Goal: Information Seeking & Learning: Compare options

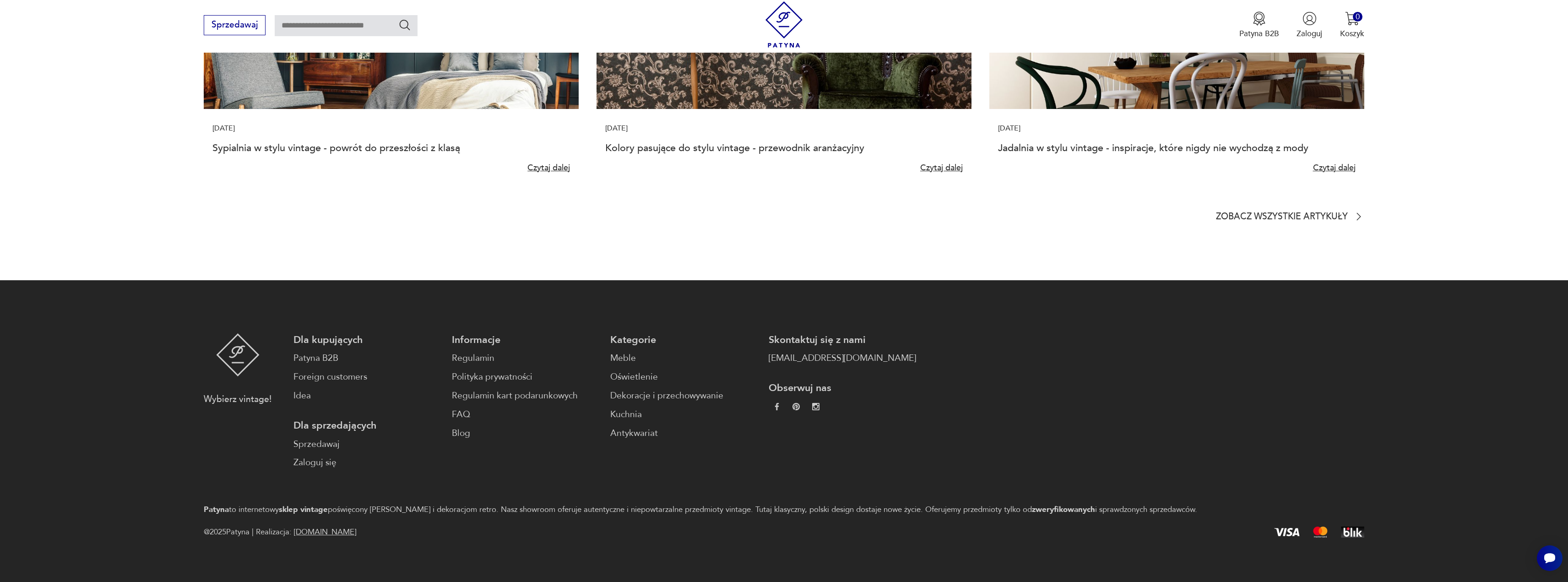
drag, startPoint x: 201, startPoint y: 408, endPoint x: 214, endPoint y: 392, distance: 20.6
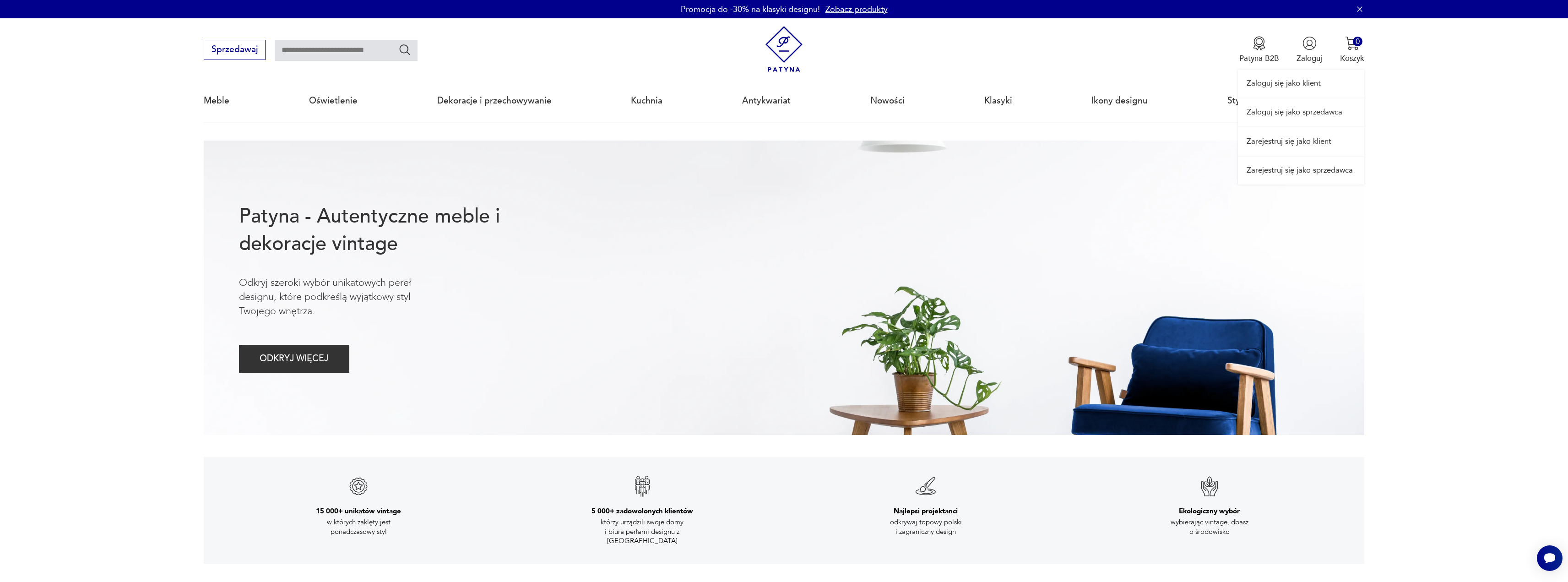
click at [1259, 57] on div "Zaloguj się jako klient Zaloguj się jako sprzedawca Zarejestruj się jako klient…" at bounding box center [1301, 101] width 126 height 166
drag, startPoint x: 1372, startPoint y: 35, endPoint x: 1357, endPoint y: 43, distance: 17.0
click at [1369, 37] on nav "Sprzedawaj Patyna B2B Zaloguj 0 Koszyk Twój koszyk ( 0 ) Brak produktów w koszy…" at bounding box center [784, 70] width 1568 height 105
click at [1357, 44] on div "0" at bounding box center [1357, 41] width 9 height 9
click at [1419, 83] on nav "Sprzedawaj Patyna B2B Zaloguj 0 Koszyk Twój koszyk ( 0 ) Brak produktów w koszy…" at bounding box center [784, 70] width 1568 height 105
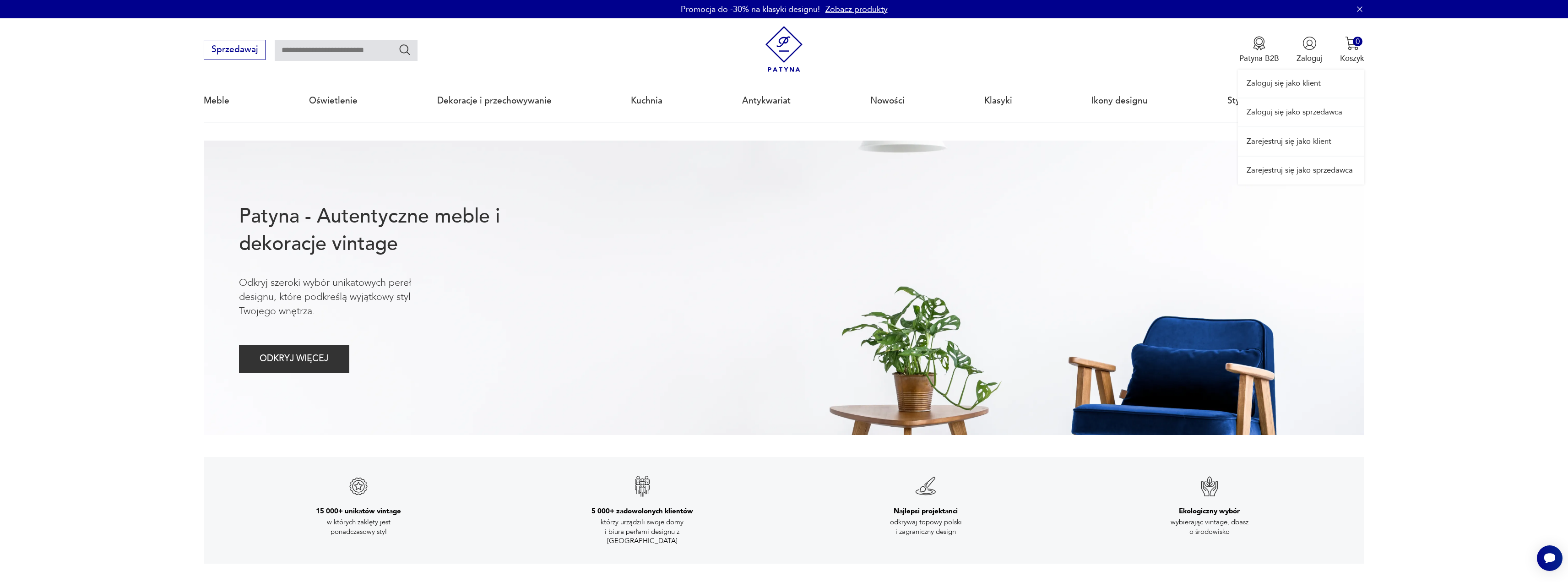
click at [1272, 53] on div "Zaloguj się jako klient Zaloguj się jako sprzedawca Zarejestruj się jako klient…" at bounding box center [1301, 101] width 126 height 166
click at [1264, 58] on div "Zaloguj się jako klient Zaloguj się jako sprzedawca Zarejestruj się jako klient…" at bounding box center [1301, 101] width 126 height 166
click at [245, 46] on button "Sprzedawaj" at bounding box center [234, 50] width 62 height 20
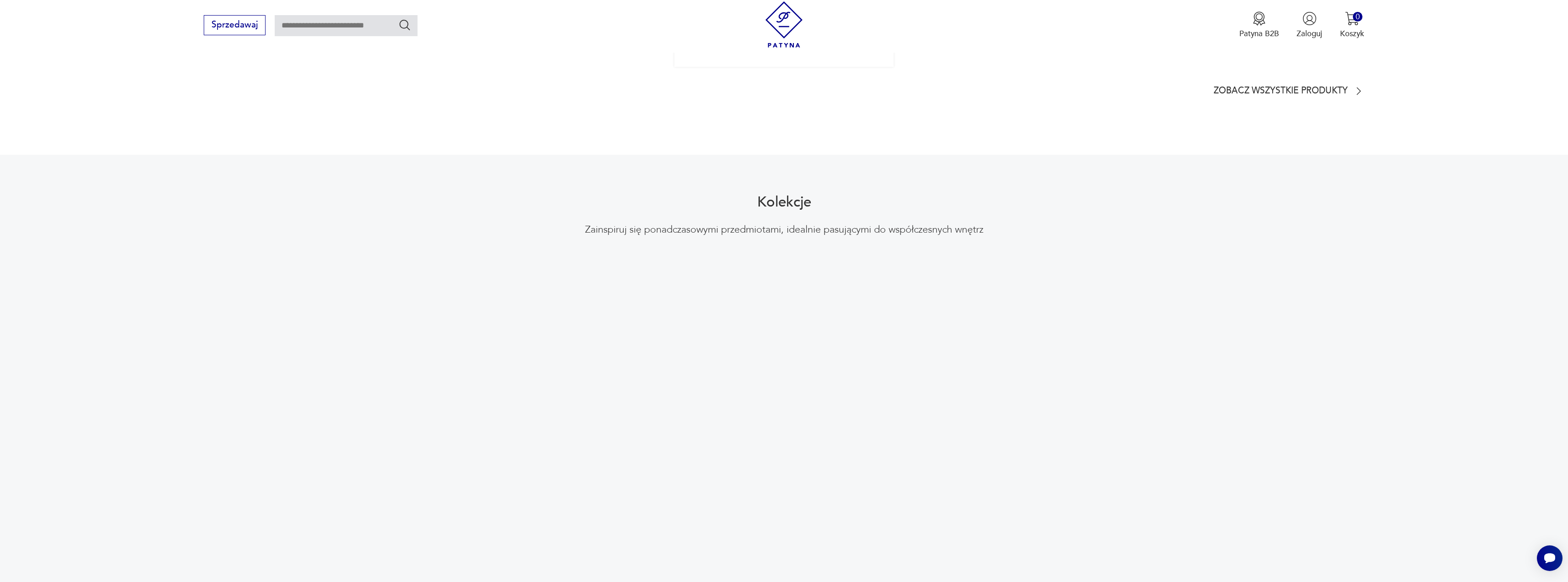
scroll to position [686, 0]
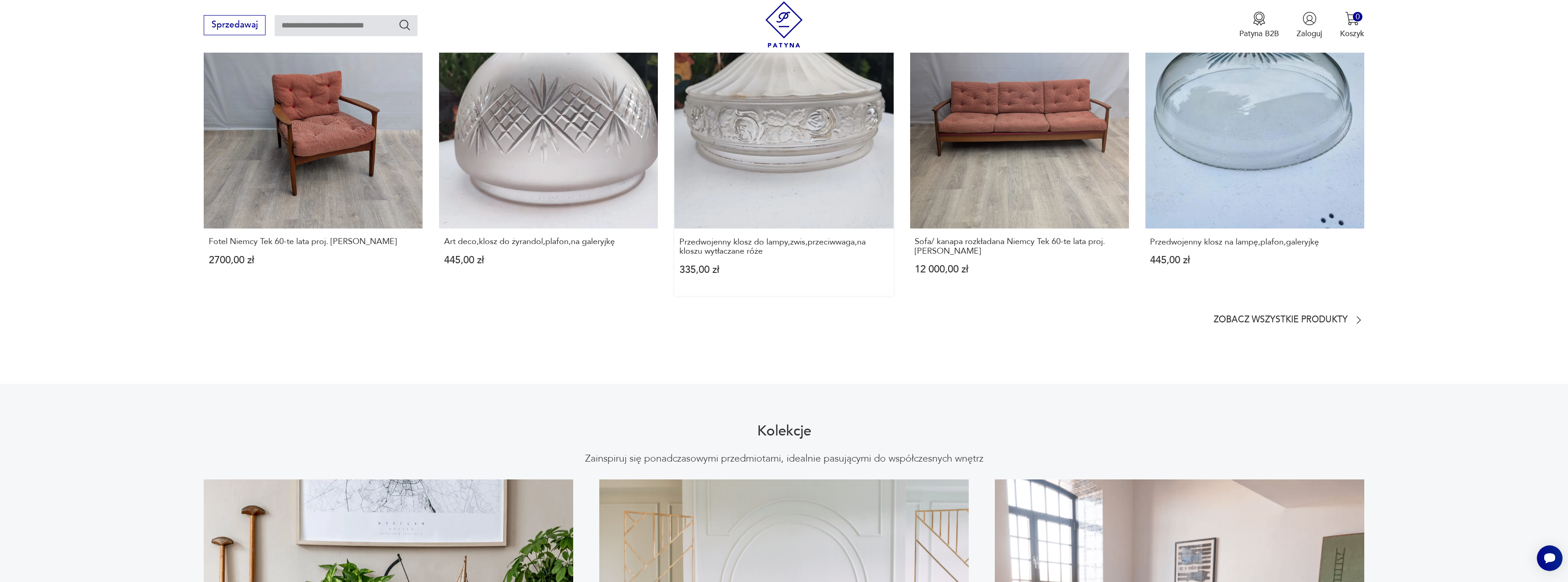
click at [805, 171] on link "Nowość Przedwojenny klosz do lampy,zwis,przeciwwaga,na kloszu wytłaczane róże 3…" at bounding box center [784, 152] width 219 height 286
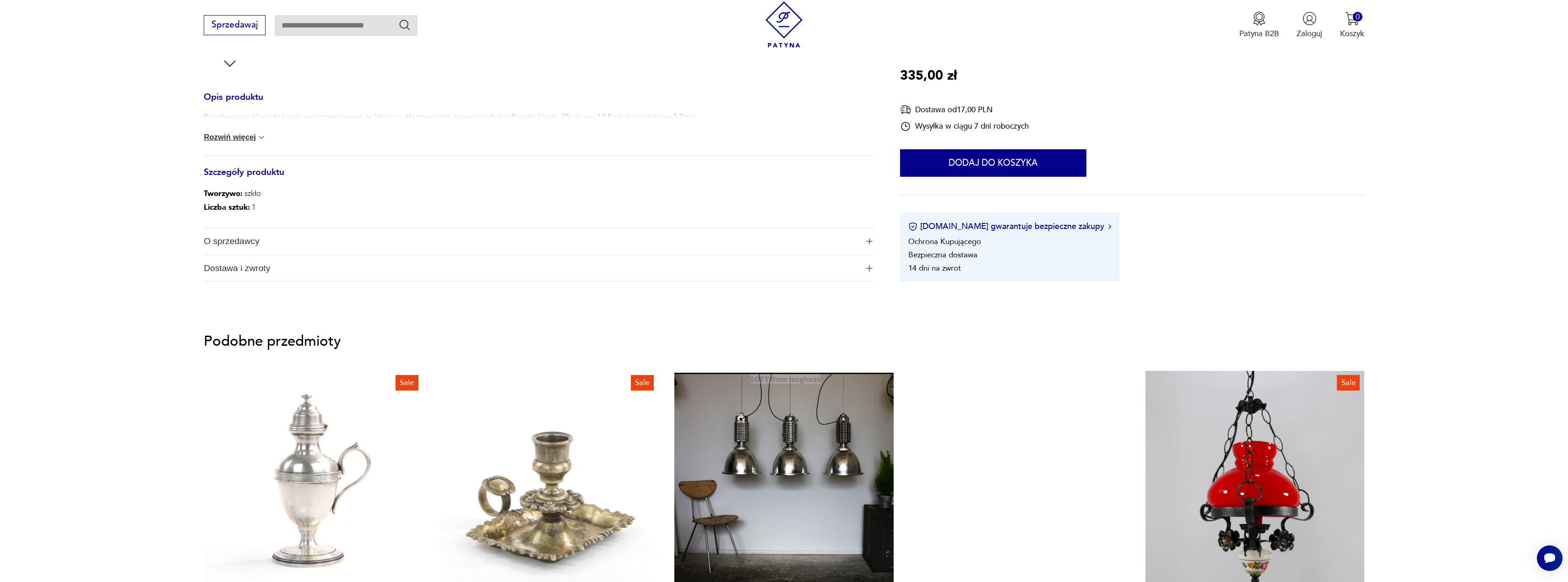
scroll to position [503, 0]
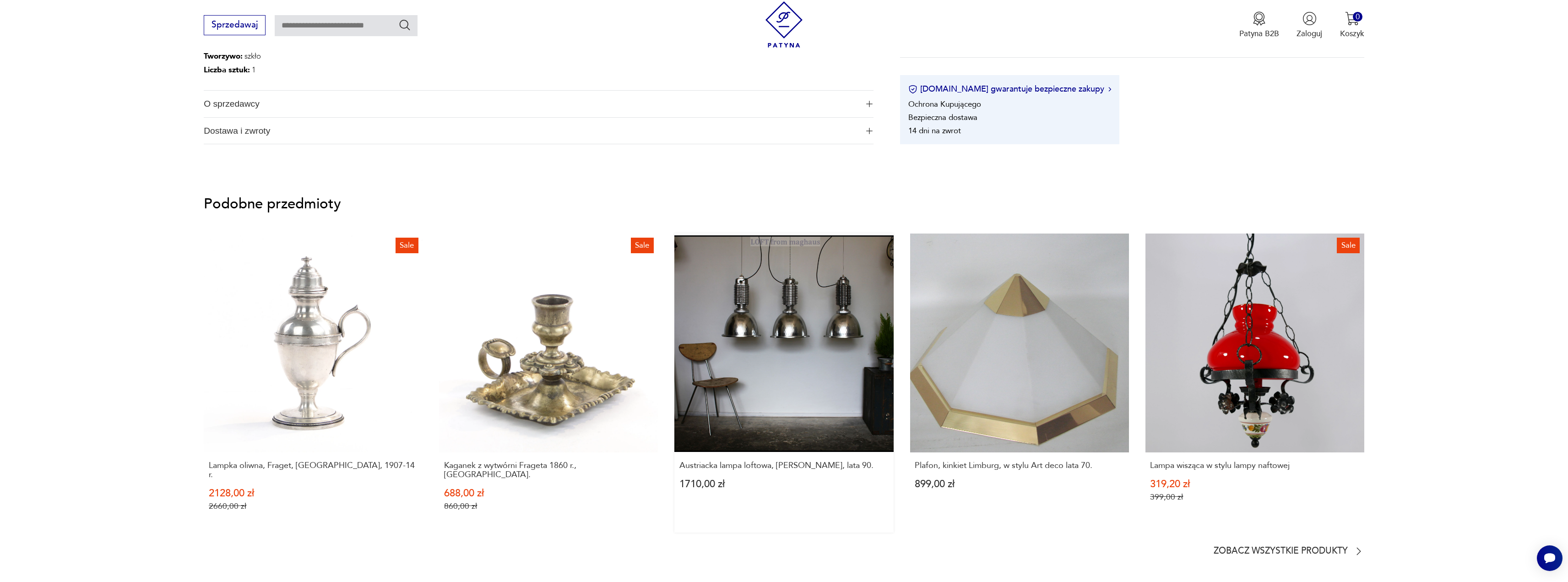
click at [791, 342] on link "Austriacka lampa loftowa, [PERSON_NAME], lata 90. 1710,00 zł" at bounding box center [784, 382] width 219 height 299
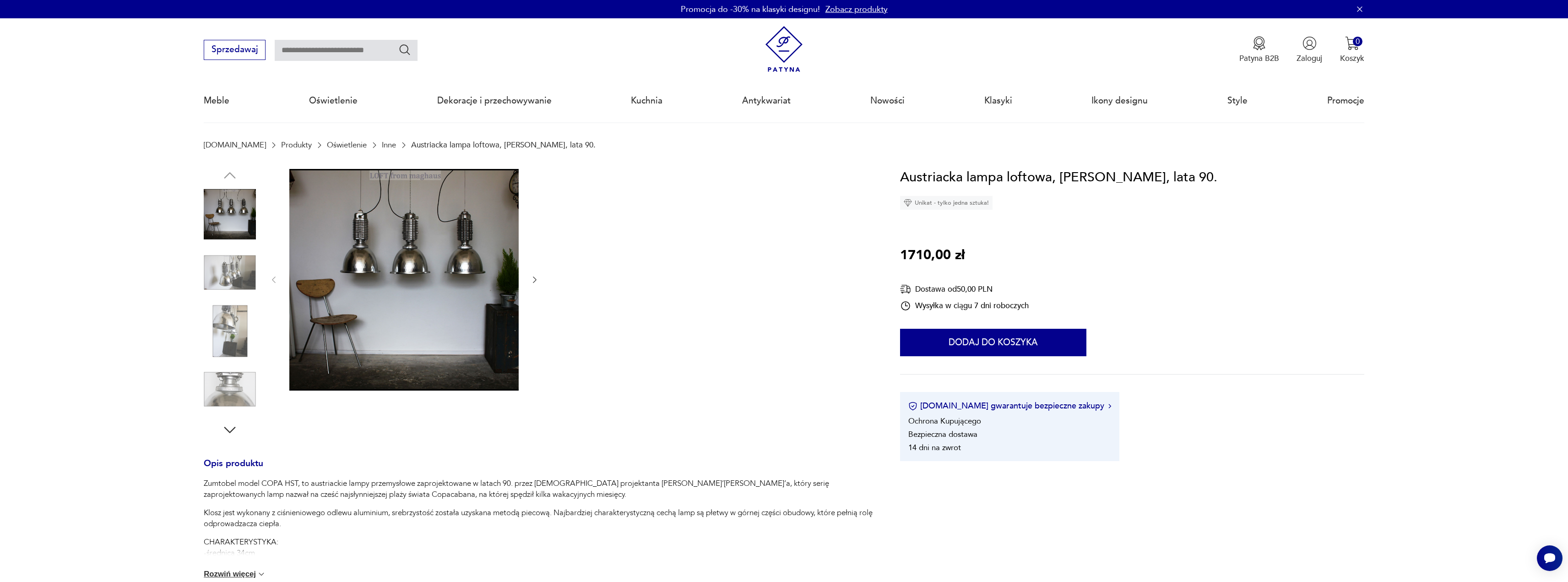
click at [533, 279] on icon "button" at bounding box center [534, 279] width 9 height 9
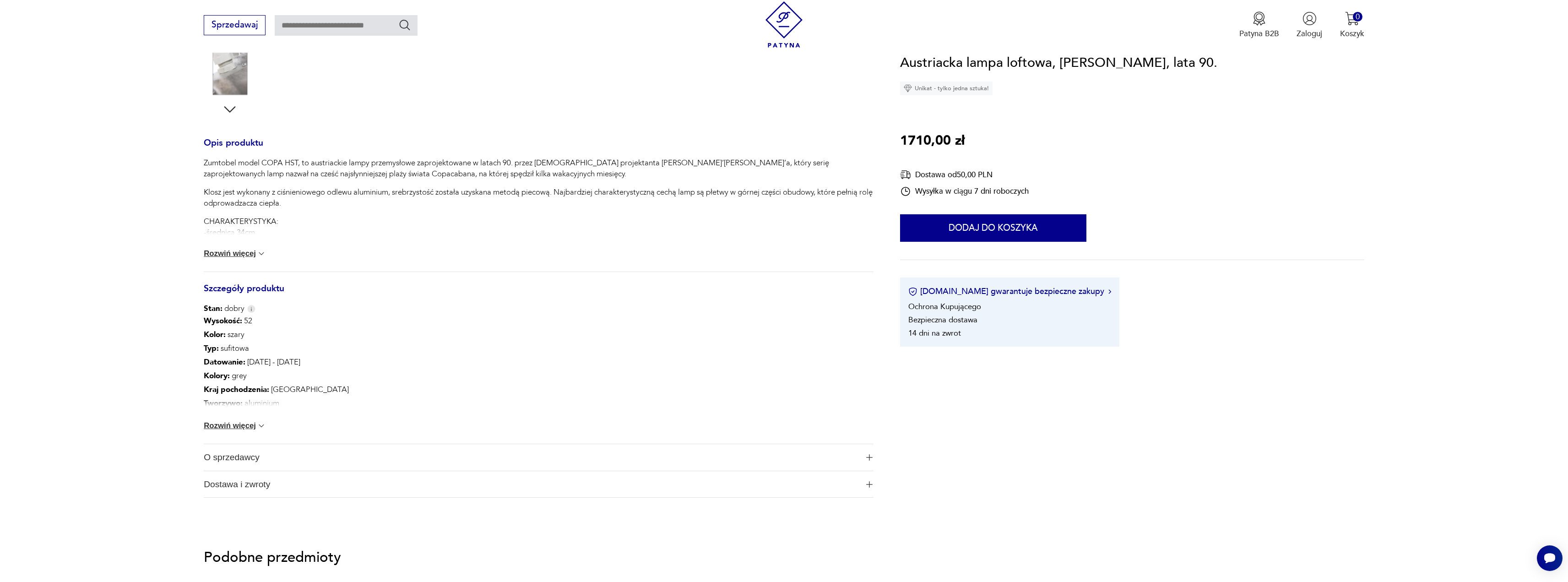
scroll to position [457, 0]
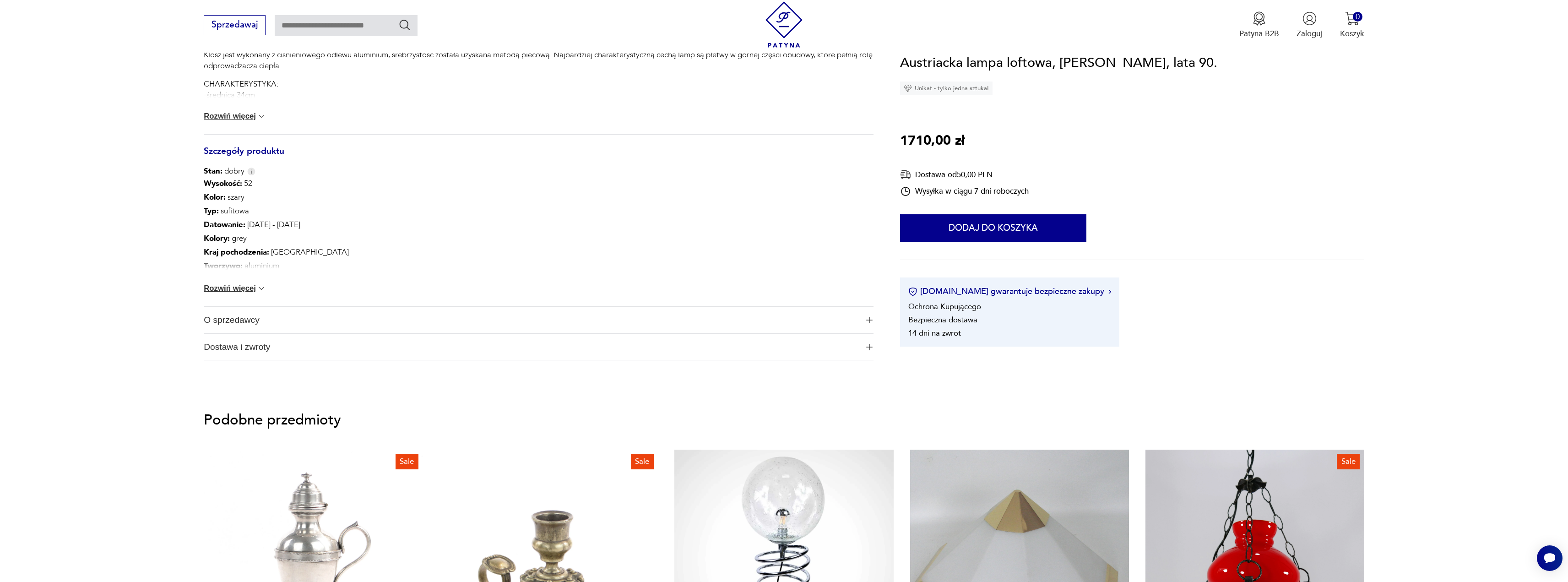
click at [307, 326] on span "O sprzedawcy" at bounding box center [531, 320] width 655 height 27
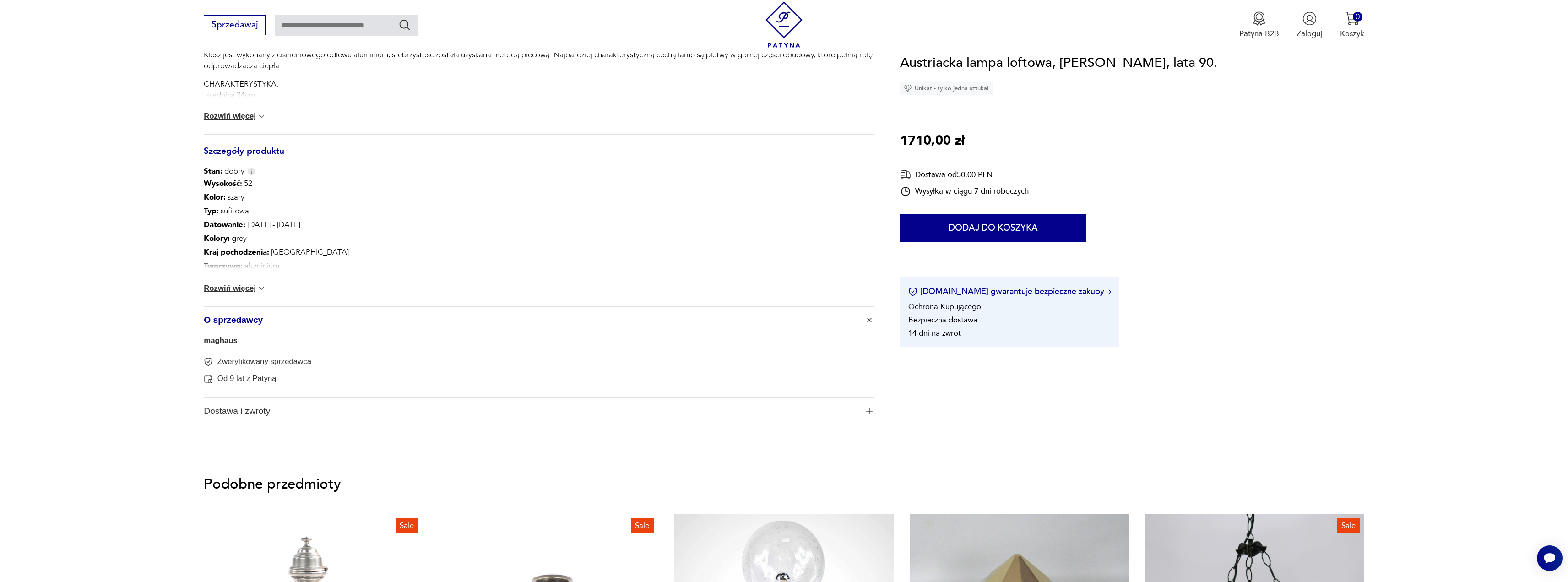
click at [299, 415] on span "Dostawa i zwroty" at bounding box center [531, 410] width 655 height 27
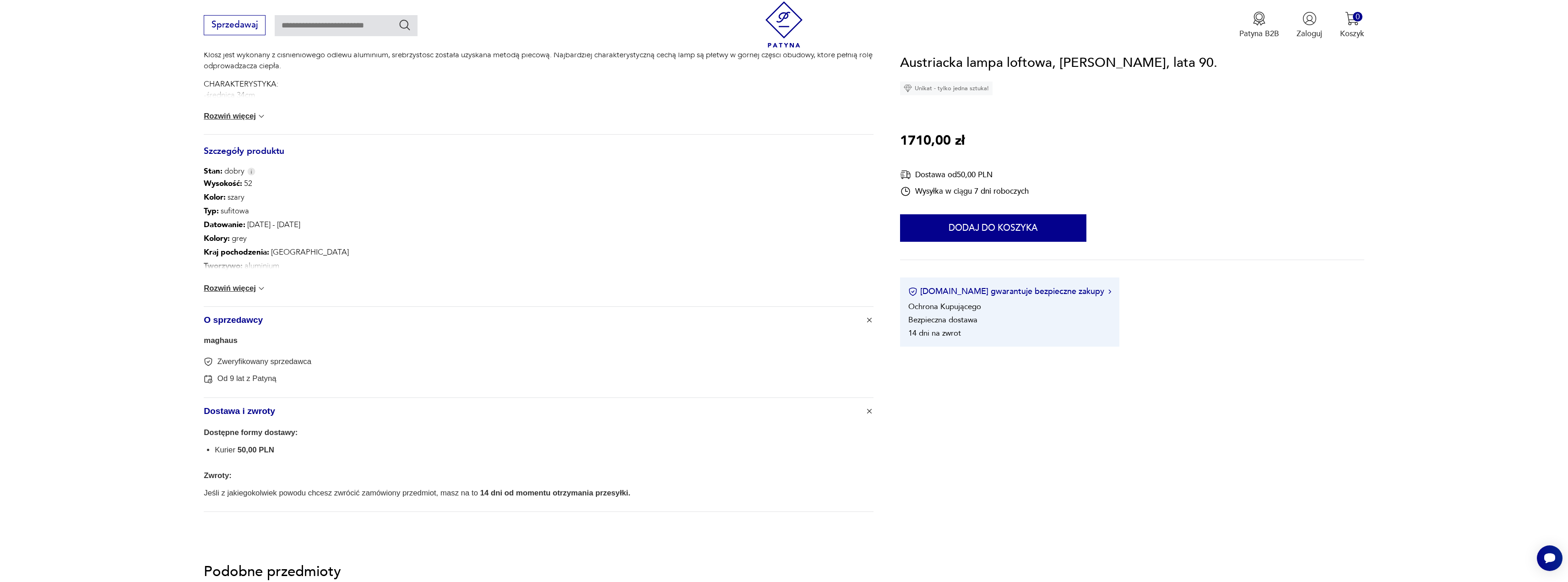
scroll to position [503, 0]
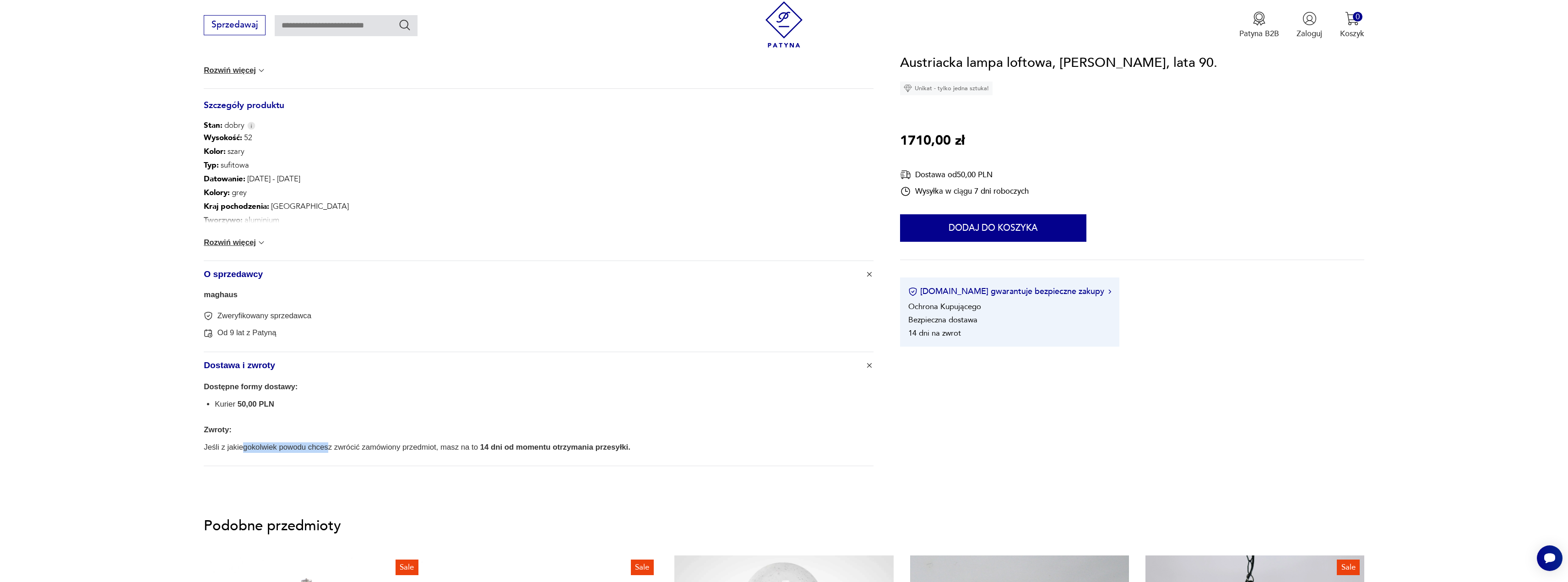
drag, startPoint x: 242, startPoint y: 447, endPoint x: 347, endPoint y: 461, distance: 105.9
click at [332, 455] on div "Dostępne formy dostawy: Kurier 50,00 PLN Zwroty: Jeśli z jakiegokolwiek powodu …" at bounding box center [538, 421] width 670 height 88
click at [368, 474] on section "Opis produktu Zumtobel model COPA HST, to austriackie lampy ‪‎przemysłowe‬ zapr…" at bounding box center [784, 77] width 1568 height 829
drag, startPoint x: 306, startPoint y: 455, endPoint x: 422, endPoint y: 448, distance: 116.2
click at [421, 447] on div "Dostępne formy dostawy: Kurier 50,00 PLN Zwroty: Jeśli z jakiegokolwiek powodu …" at bounding box center [538, 421] width 670 height 88
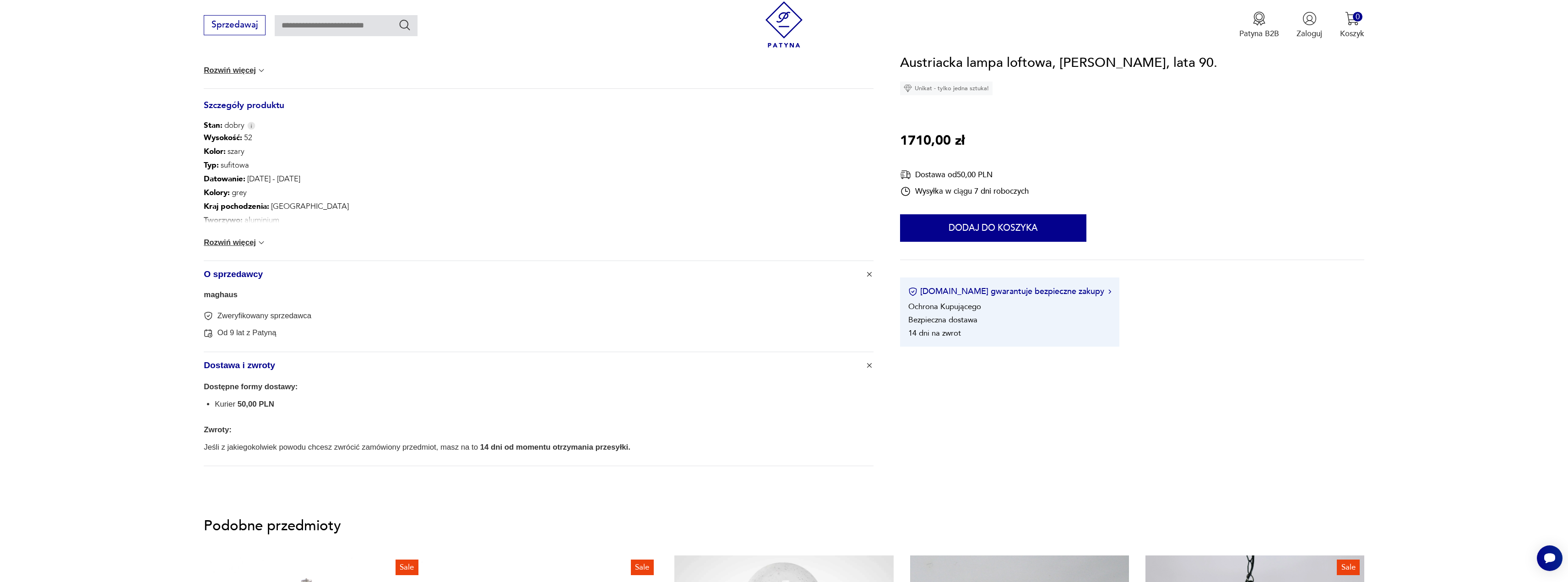
click at [429, 461] on div "Dostępne formy dostawy: Kurier 50,00 PLN Zwroty: Jeśli z jakiegokolwiek powodu …" at bounding box center [538, 421] width 670 height 88
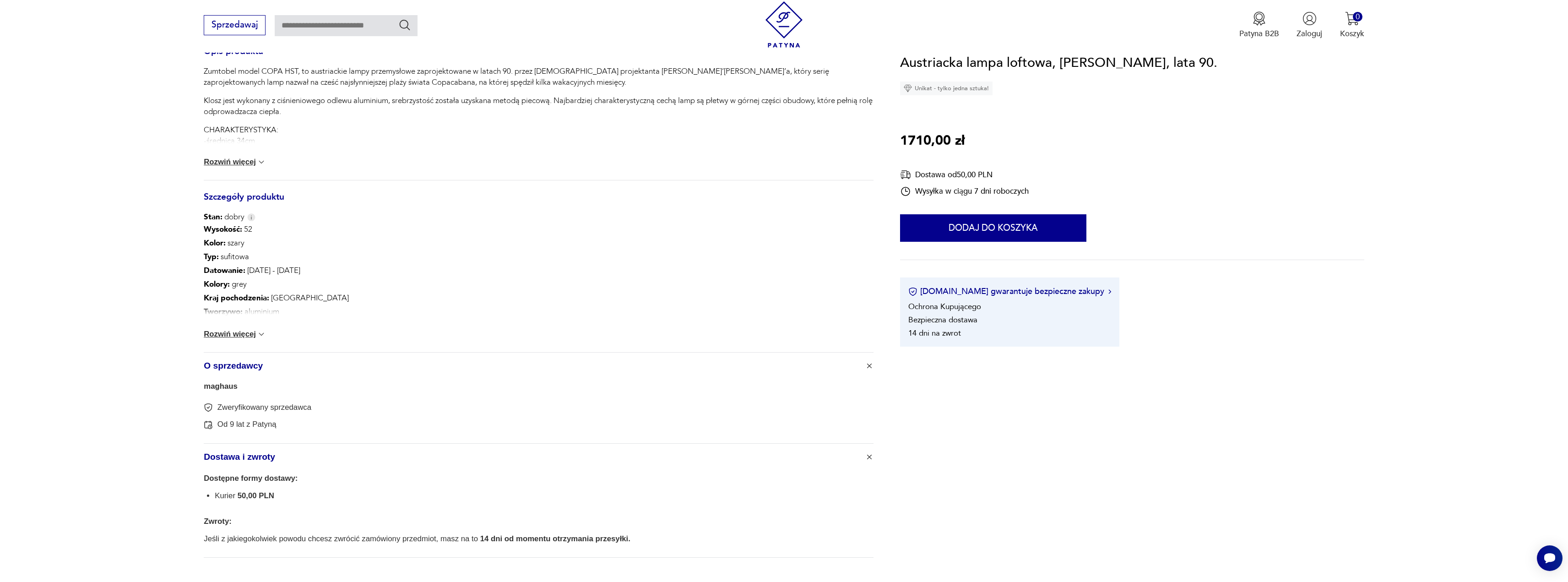
scroll to position [549, 0]
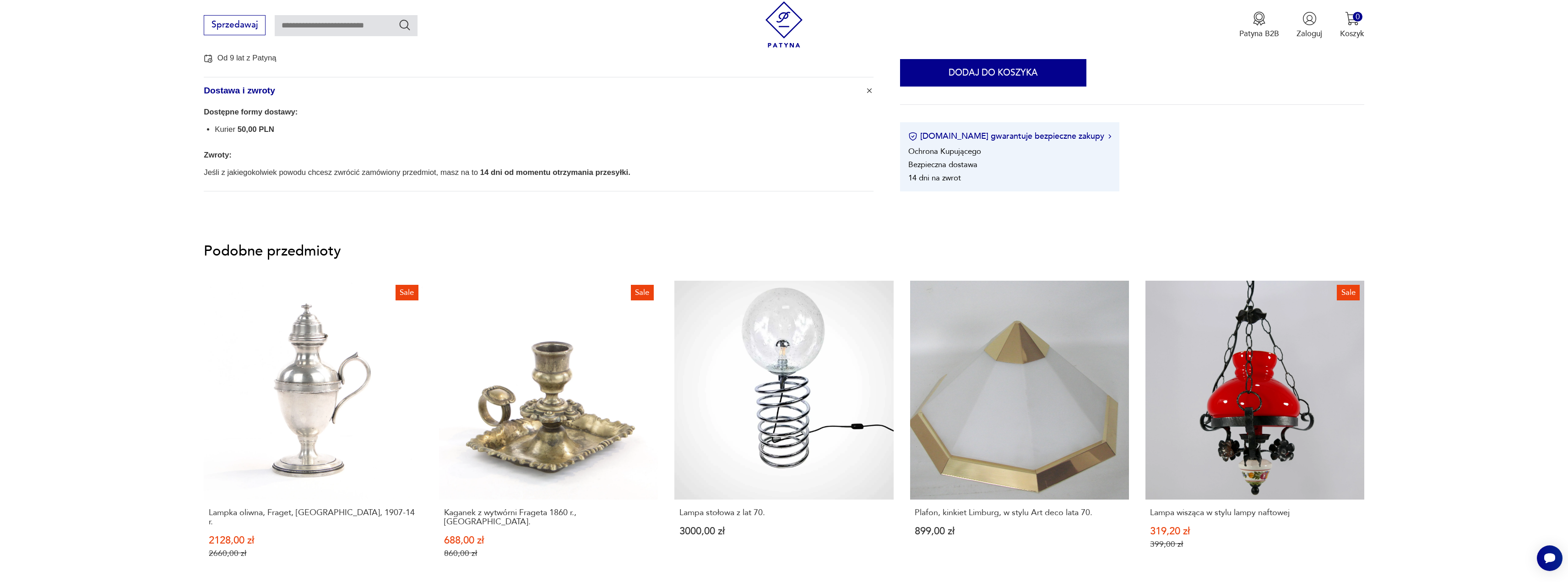
drag, startPoint x: 20, startPoint y: 297, endPoint x: 81, endPoint y: 280, distance: 63.3
click at [22, 296] on section "Podobne przedmioty Sale Lampka oliwna, Fraget, [GEOGRAPHIC_DATA], 1907-14 r. 21…" at bounding box center [784, 423] width 1568 height 412
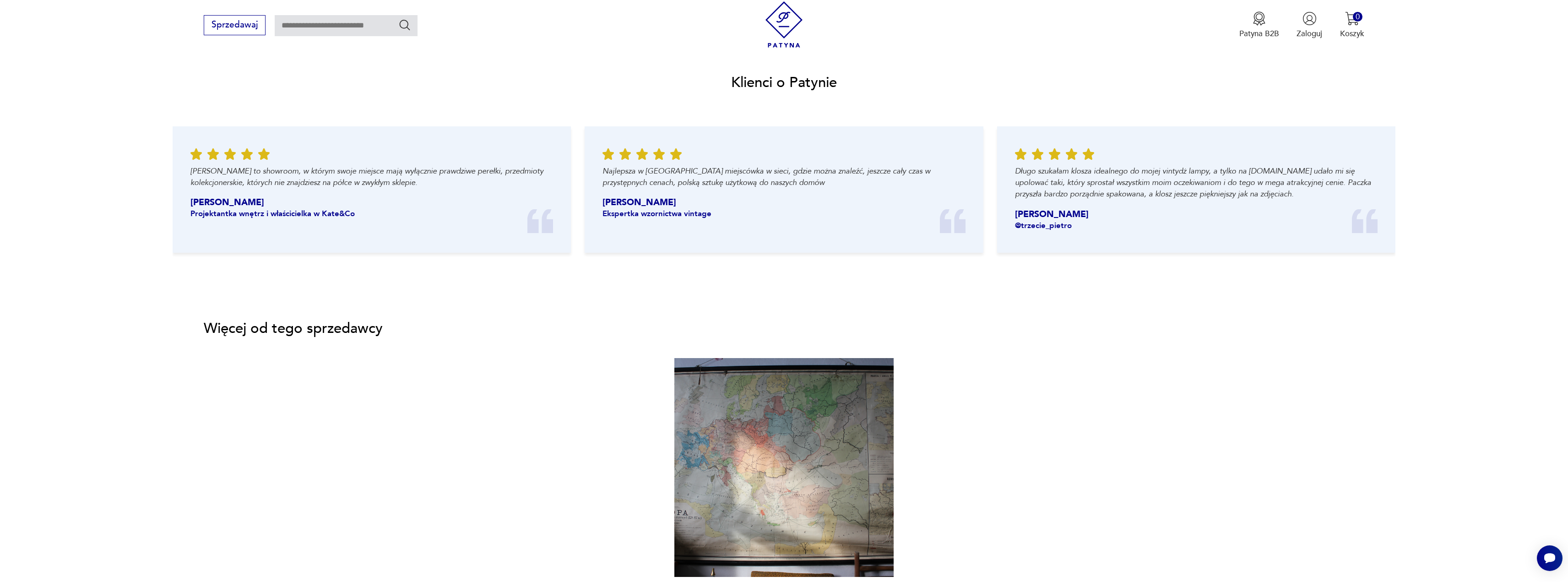
scroll to position [1556, 0]
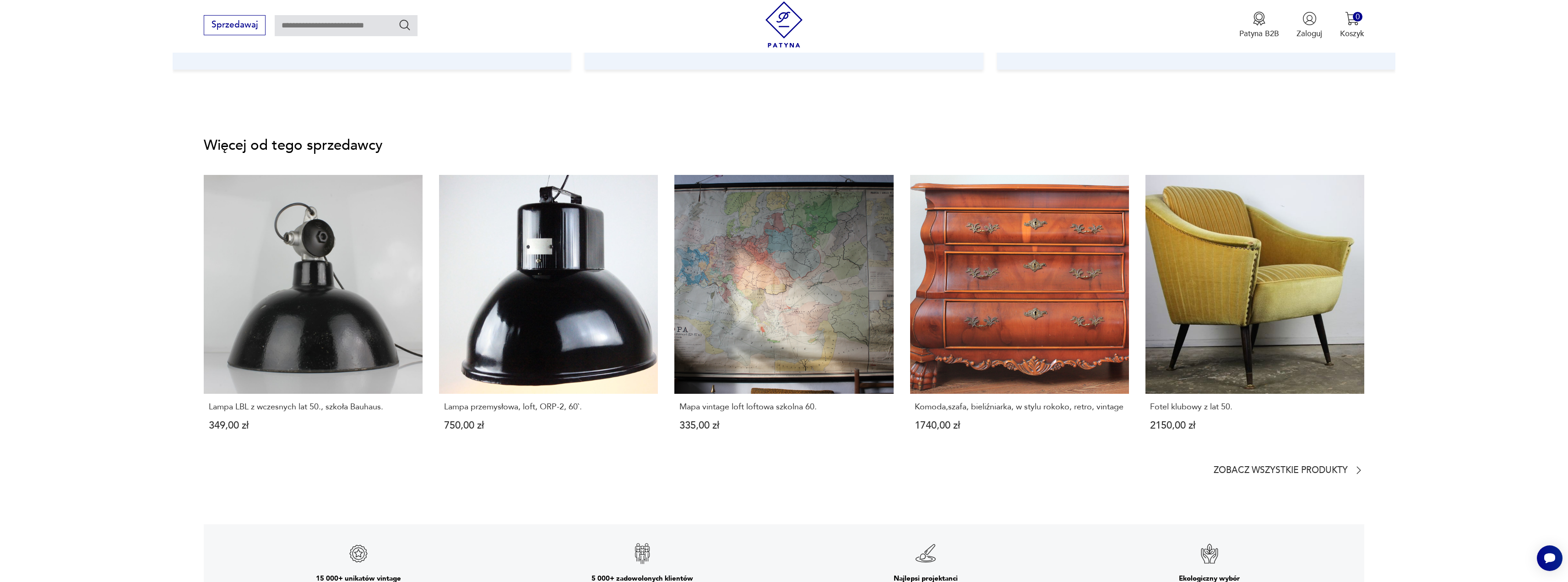
click at [582, 303] on link "Lampa przemysłowa, loft, ORP-2, 60`. 750,00 zł" at bounding box center [548, 313] width 219 height 277
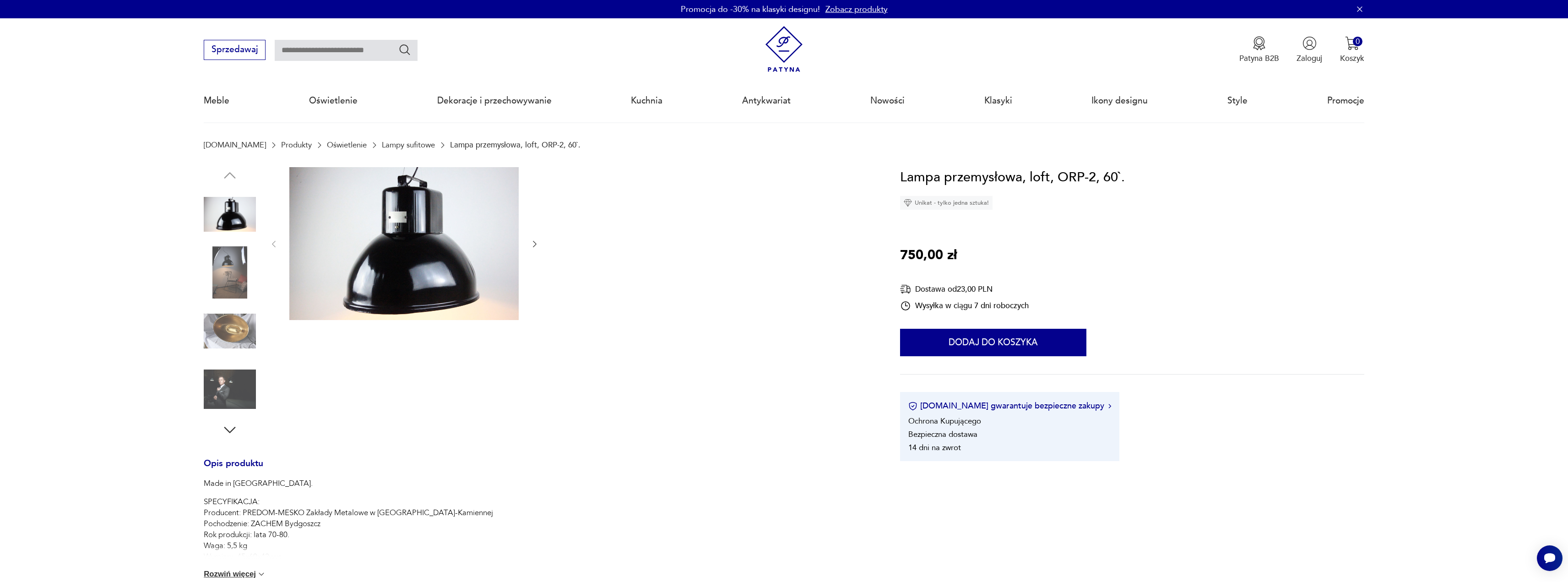
drag, startPoint x: 316, startPoint y: 55, endPoint x: 293, endPoint y: 55, distance: 23.0
click at [316, 54] on input "text" at bounding box center [345, 50] width 143 height 21
type input "********"
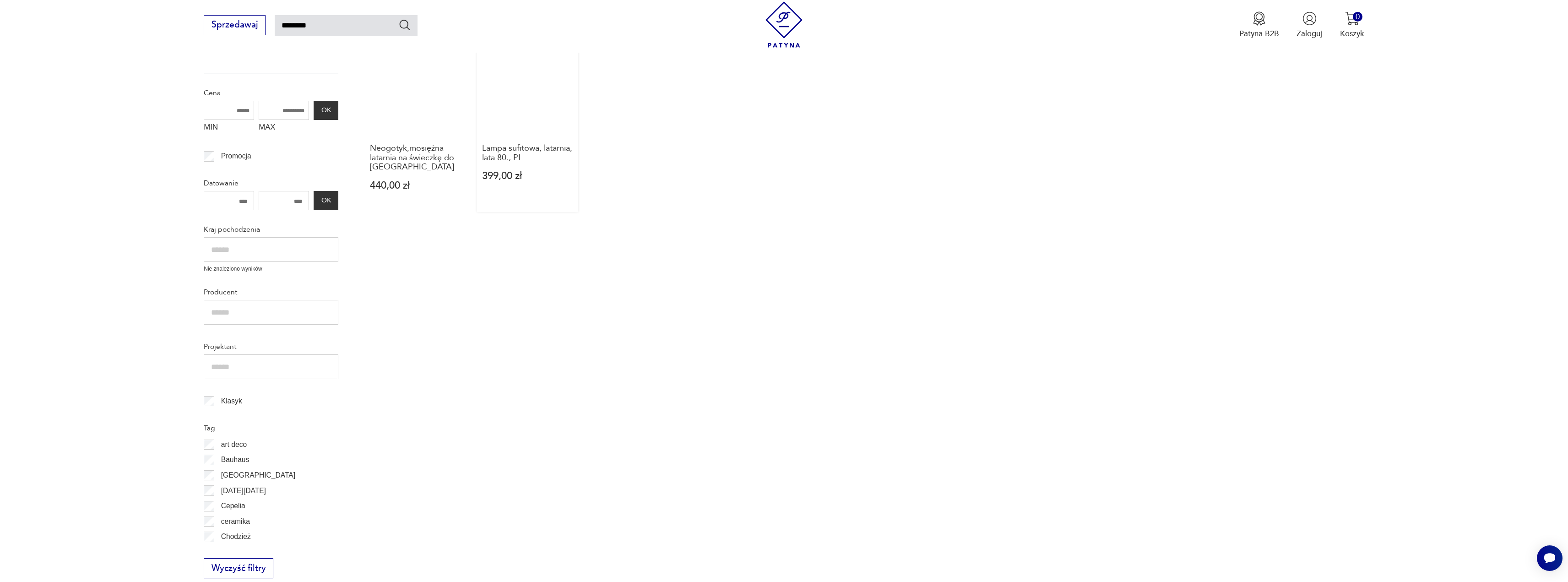
scroll to position [53, 0]
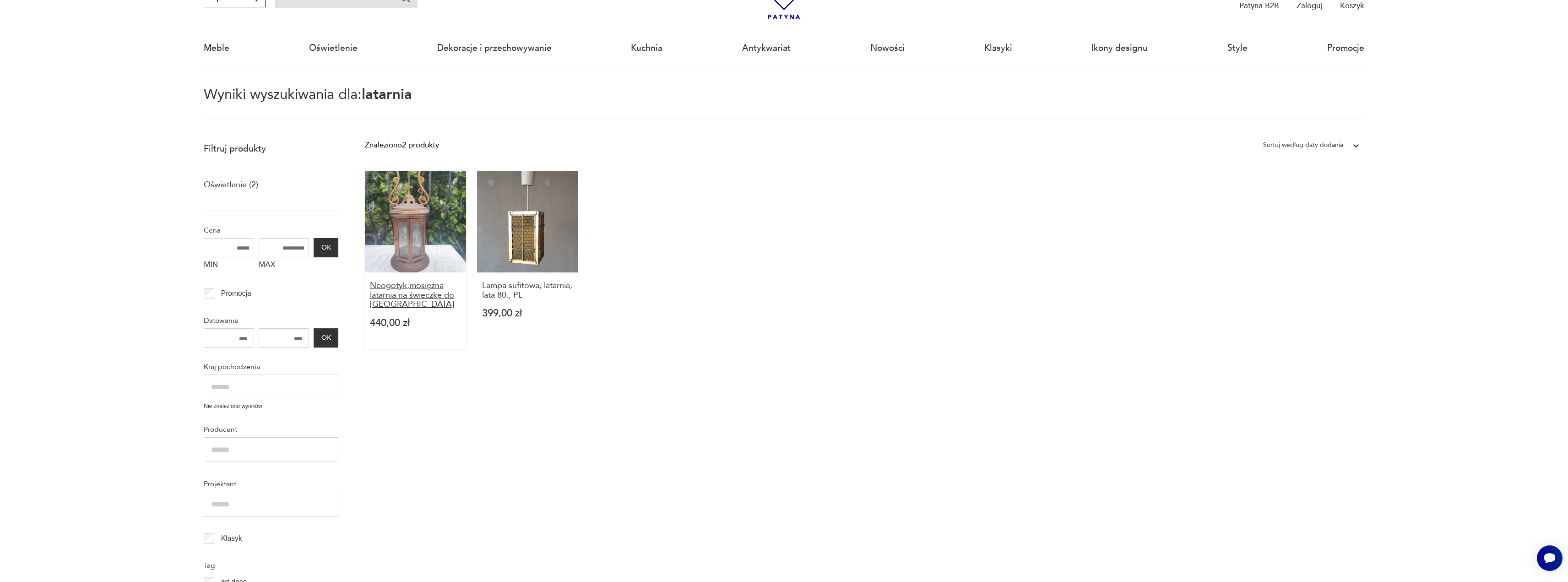
click at [408, 290] on h3 "Neogotyk,mosiężna latarnia na świeczkę do [GEOGRAPHIC_DATA]" at bounding box center [416, 295] width 91 height 28
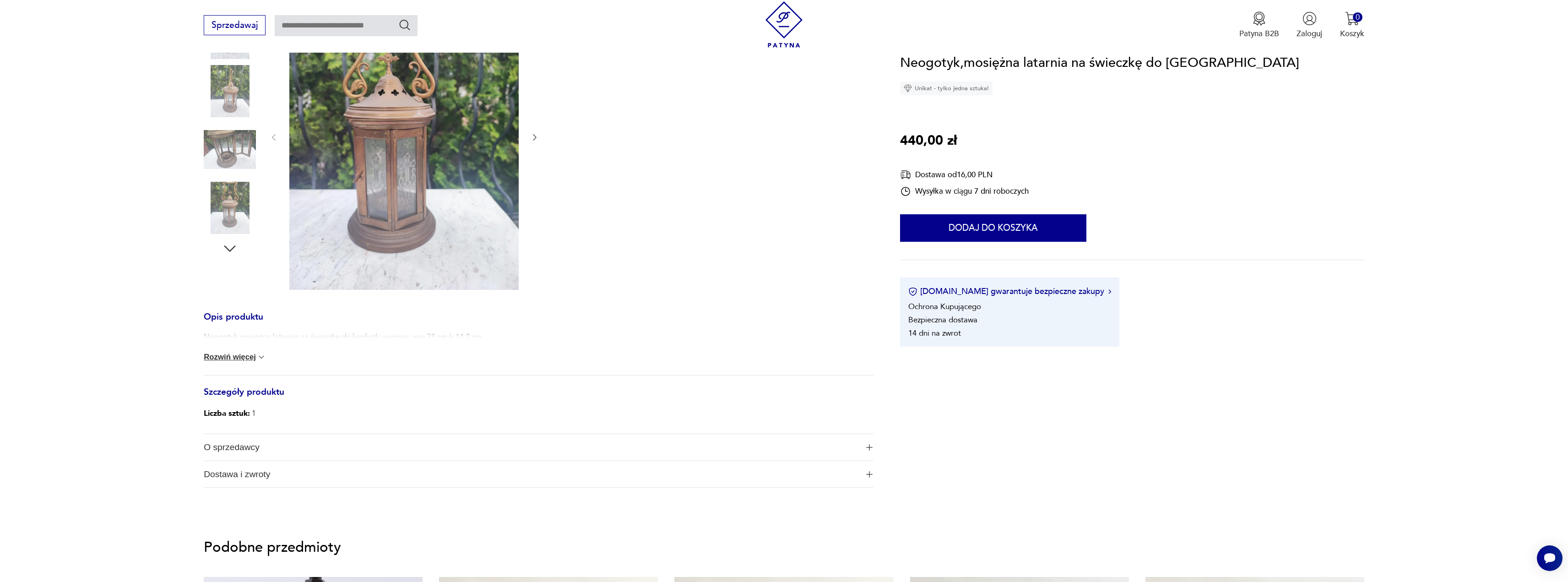
scroll to position [229, 0]
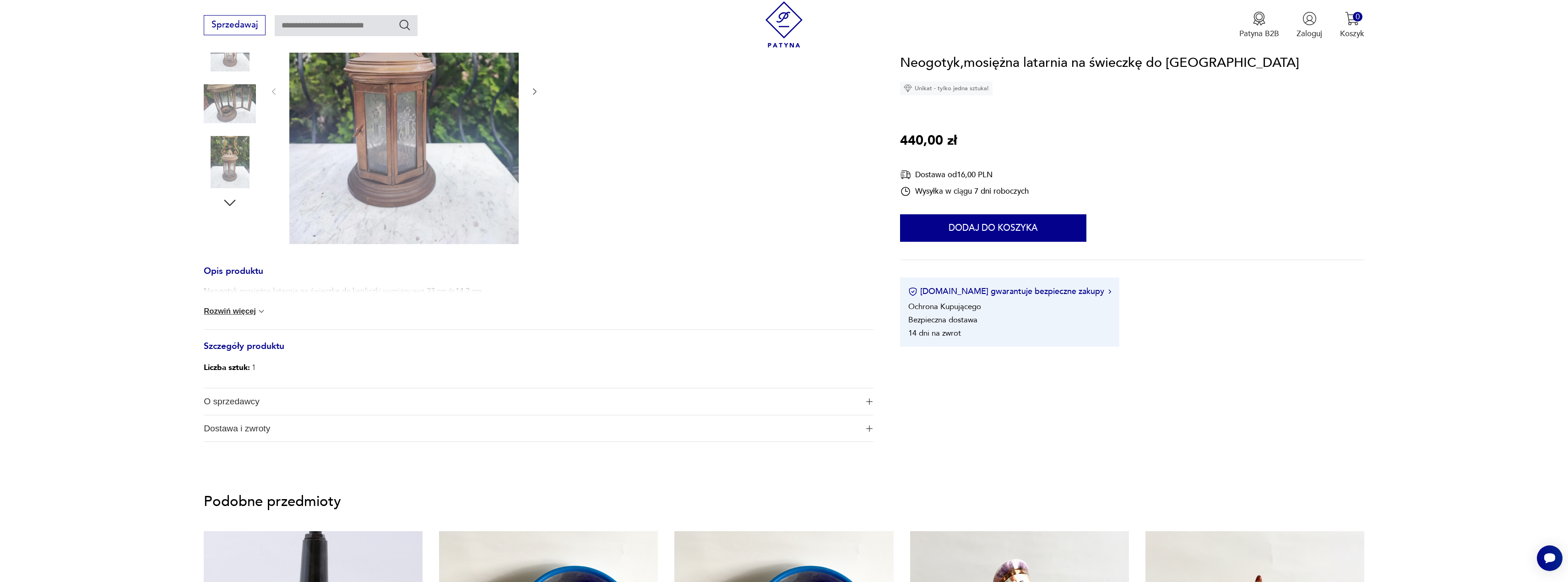
click at [230, 319] on div "Neogotyk,mosiężna latarnia na świeczkę do kapliczki,wymiary wys.33 cm.śr.14,2 c…" at bounding box center [538, 308] width 670 height 43
click at [230, 316] on div "Neogotyk,mosiężna latarnia na świeczkę do kapliczki,wymiary wys.33 cm.śr.14,2 c…" at bounding box center [538, 308] width 670 height 43
click at [231, 313] on button "Rozwiń więcej" at bounding box center [235, 311] width 62 height 9
drag, startPoint x: 243, startPoint y: 292, endPoint x: 359, endPoint y: 293, distance: 116.0
click at [356, 292] on p "Neogotyk,mosiężna latarnia na świeczkę do kapliczki,wymiary wys.33 cm.śr.14,2 c…" at bounding box center [343, 291] width 280 height 11
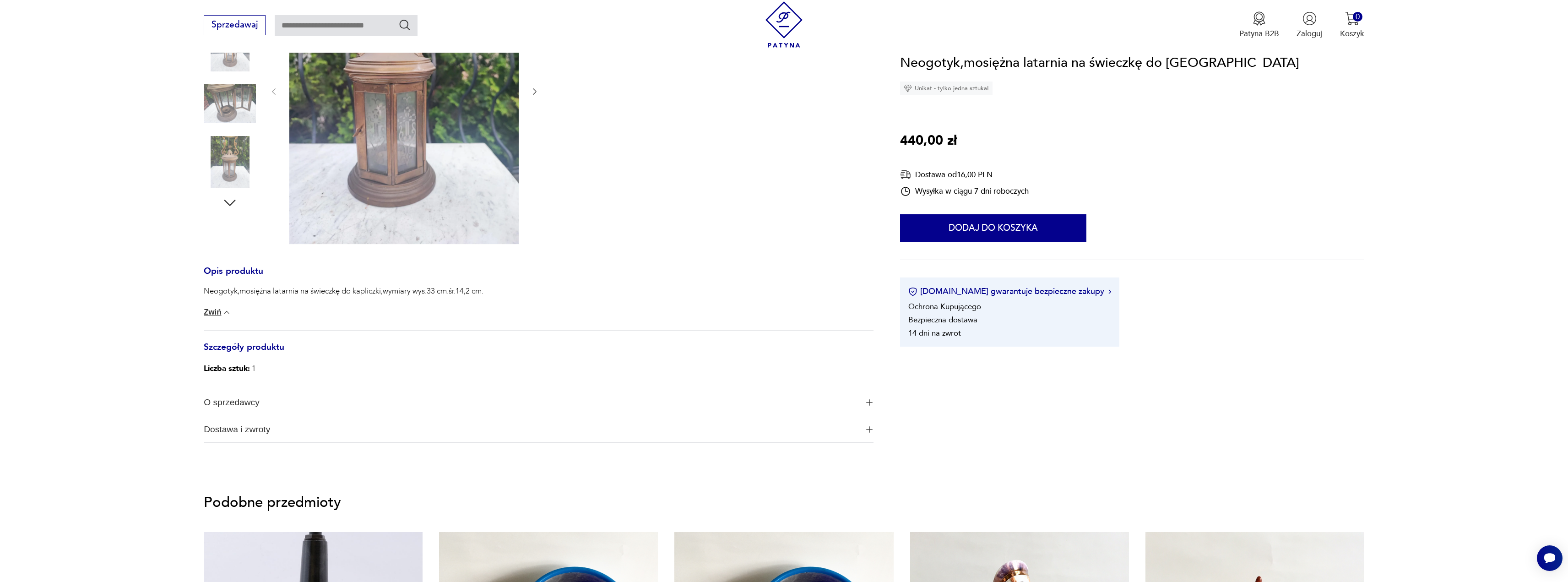
click at [365, 305] on div "Neogotyk,mosiężna latarnia na świeczkę do kapliczki,wymiary wys.33 cm.śr.14,2 c…" at bounding box center [538, 308] width 670 height 44
drag, startPoint x: 234, startPoint y: 293, endPoint x: 281, endPoint y: 295, distance: 47.0
click at [269, 292] on p "Neogotyk,mosiężna latarnia na świeczkę do kapliczki,wymiary wys.33 cm.śr.14,2 c…" at bounding box center [343, 291] width 280 height 11
click at [282, 295] on p "Neogotyk,mosiężna latarnia na świeczkę do kapliczki,wymiary wys.33 cm.śr.14,2 c…" at bounding box center [343, 291] width 280 height 11
drag, startPoint x: 243, startPoint y: 293, endPoint x: 283, endPoint y: 298, distance: 40.3
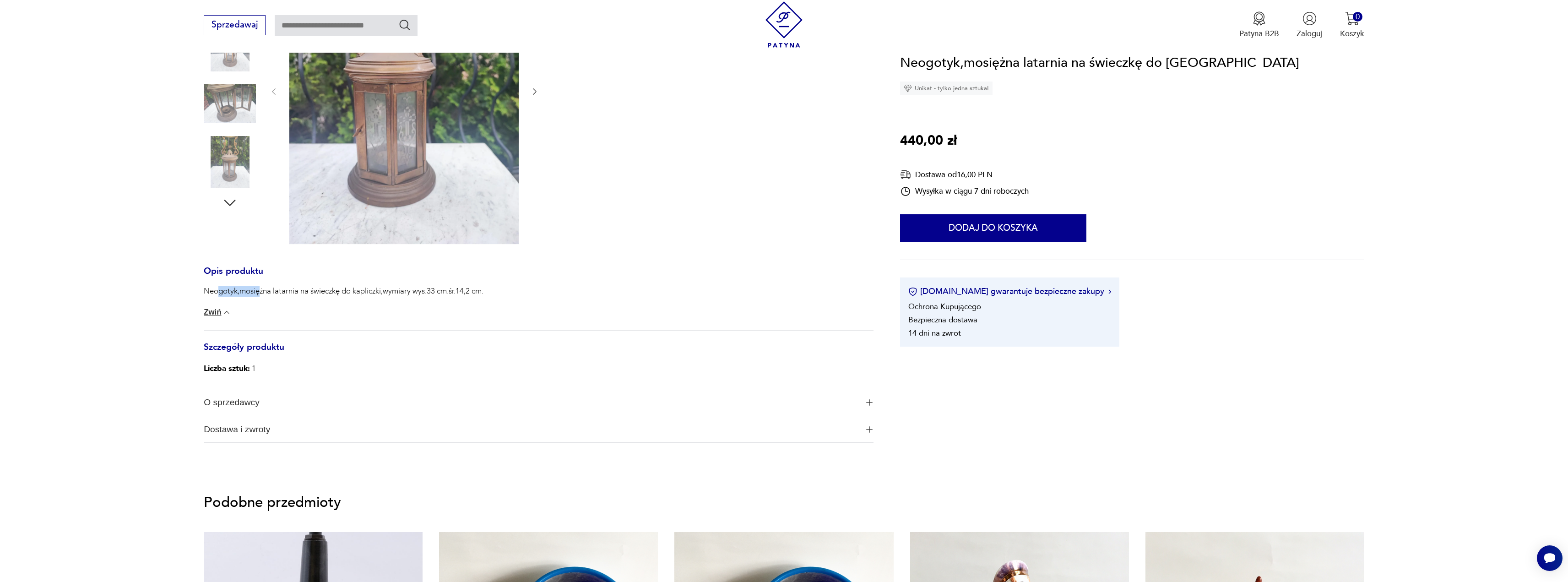
click at [264, 292] on p "Neogotyk,mosiężna latarnia na świeczkę do kapliczki,wymiary wys.33 cm.śr.14,2 c…" at bounding box center [343, 291] width 280 height 11
click at [294, 300] on div "Neogotyk,mosiężna latarnia na świeczkę do kapliczki,wymiary wys.33 cm.śr.14,2 c…" at bounding box center [538, 308] width 670 height 44
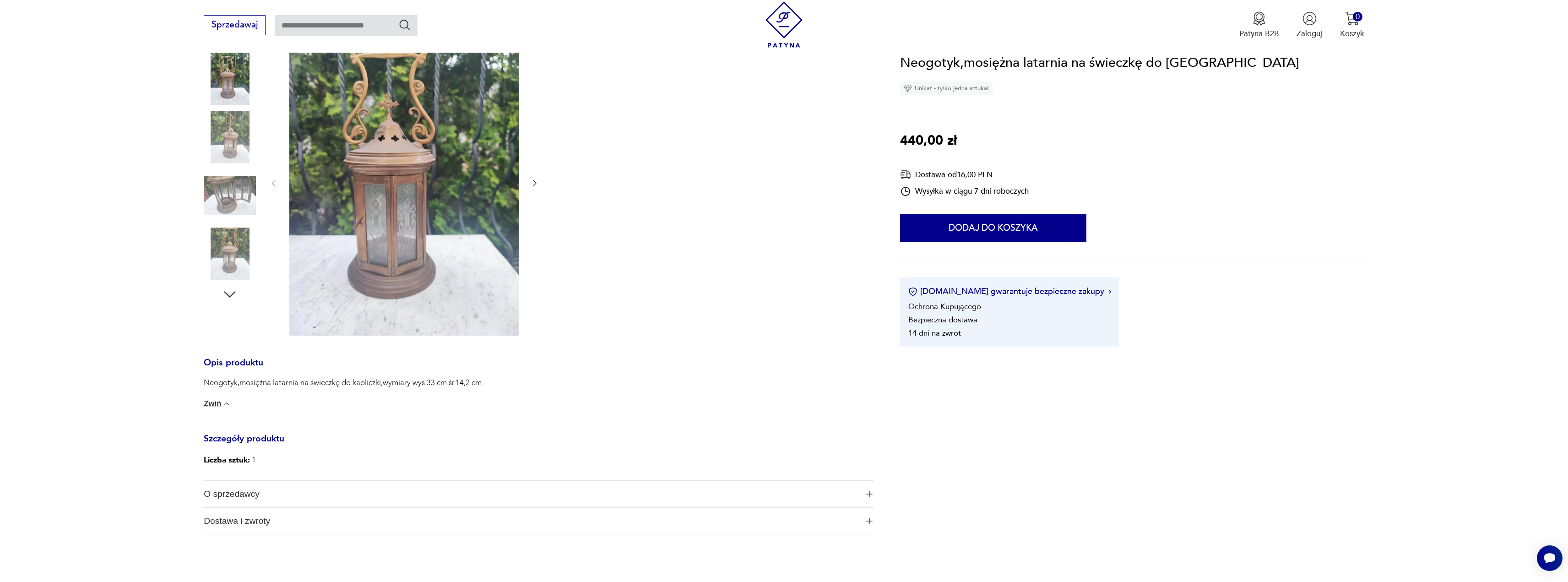
scroll to position [46, 0]
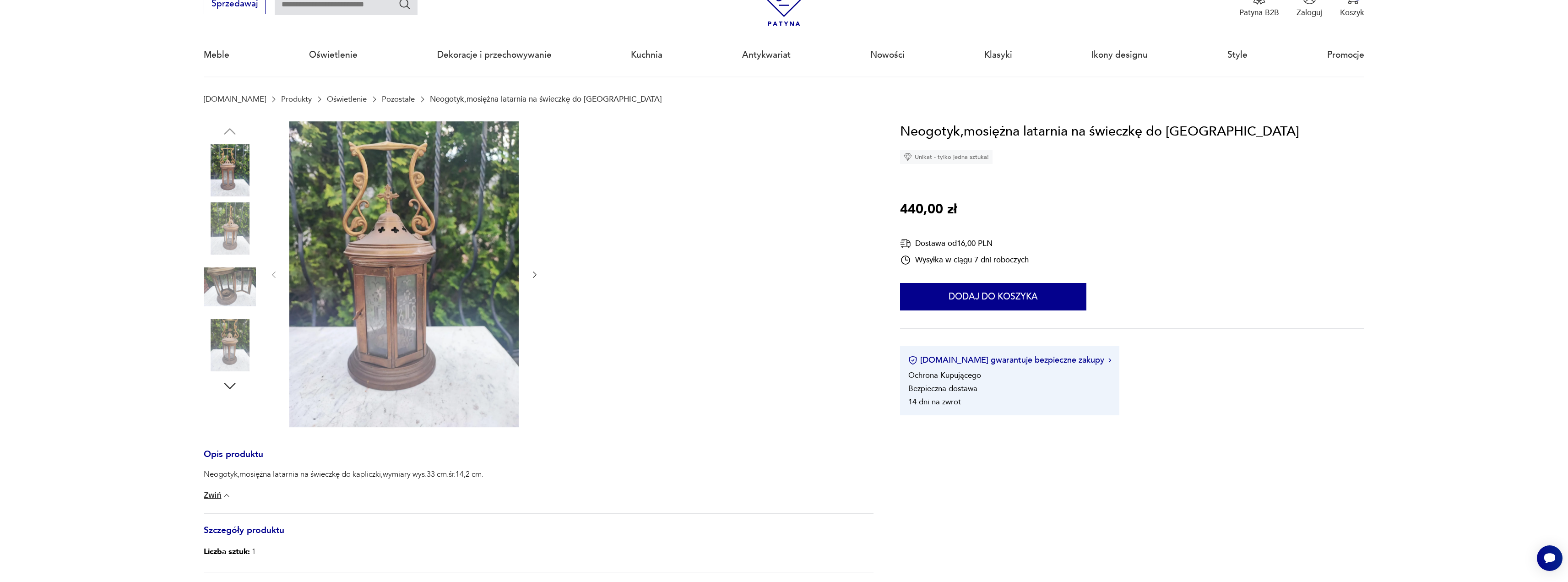
click at [234, 214] on img at bounding box center [230, 228] width 52 height 52
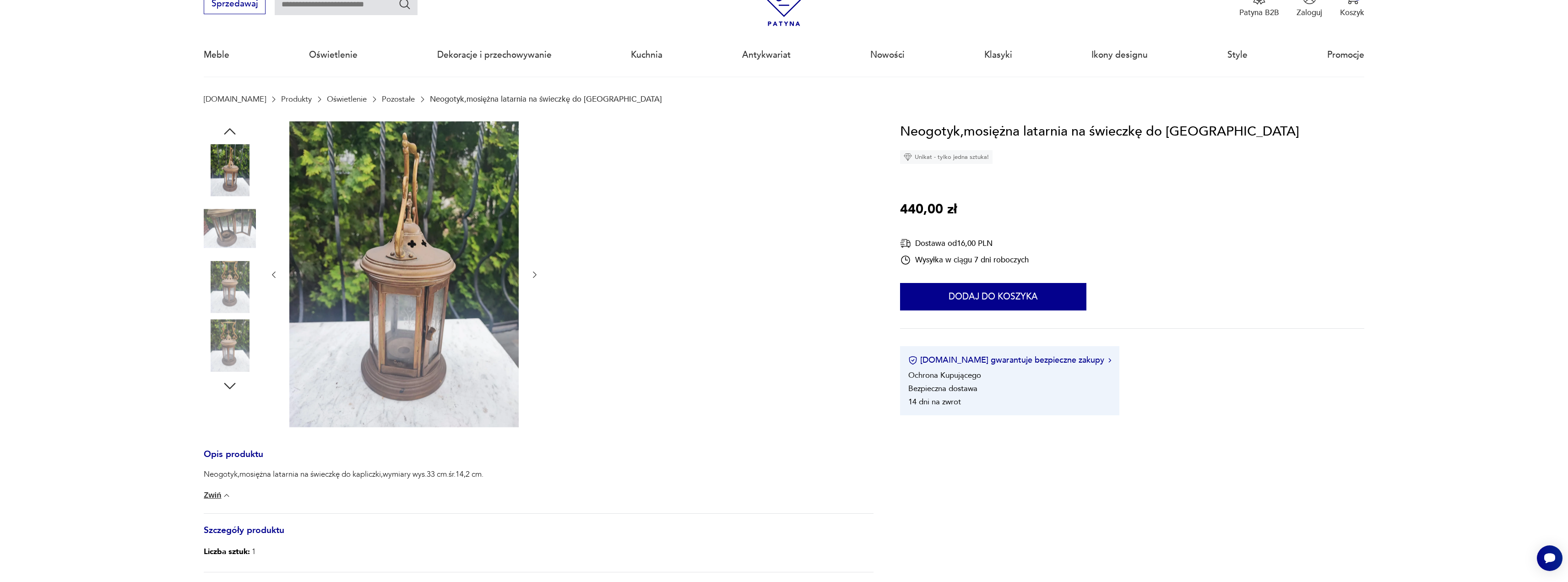
click at [232, 290] on img at bounding box center [230, 287] width 52 height 52
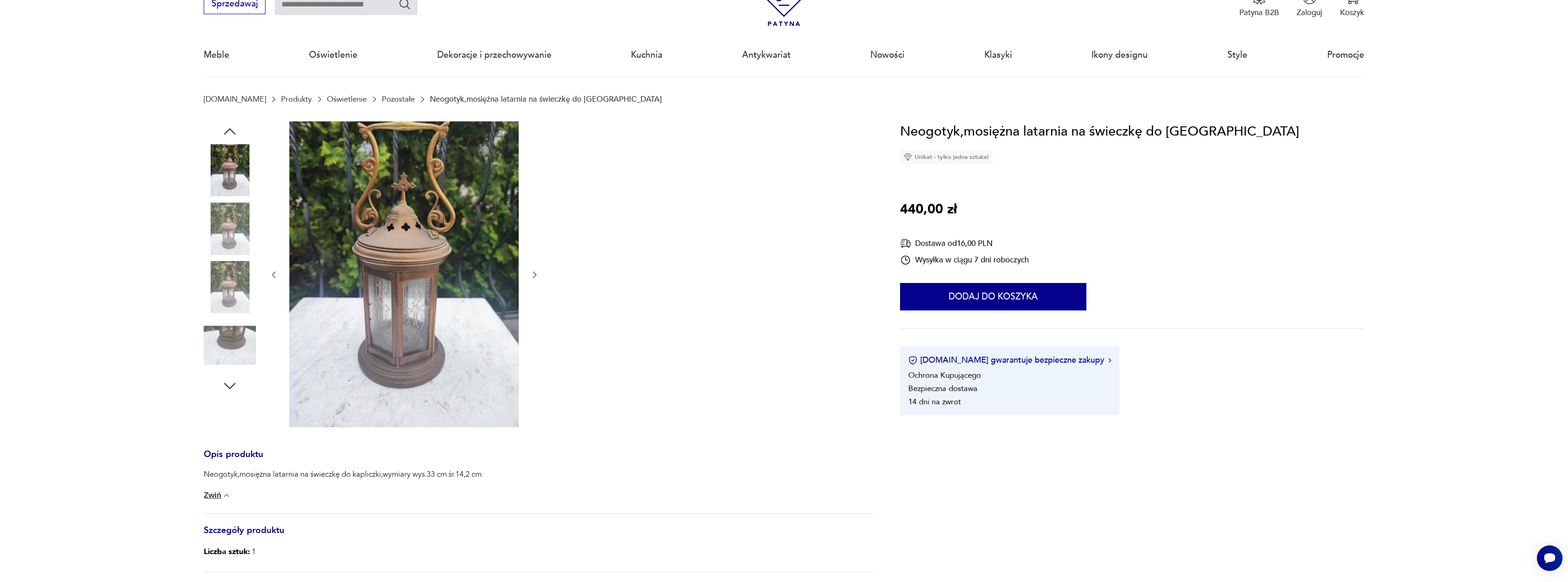
click at [227, 330] on img at bounding box center [230, 345] width 52 height 52
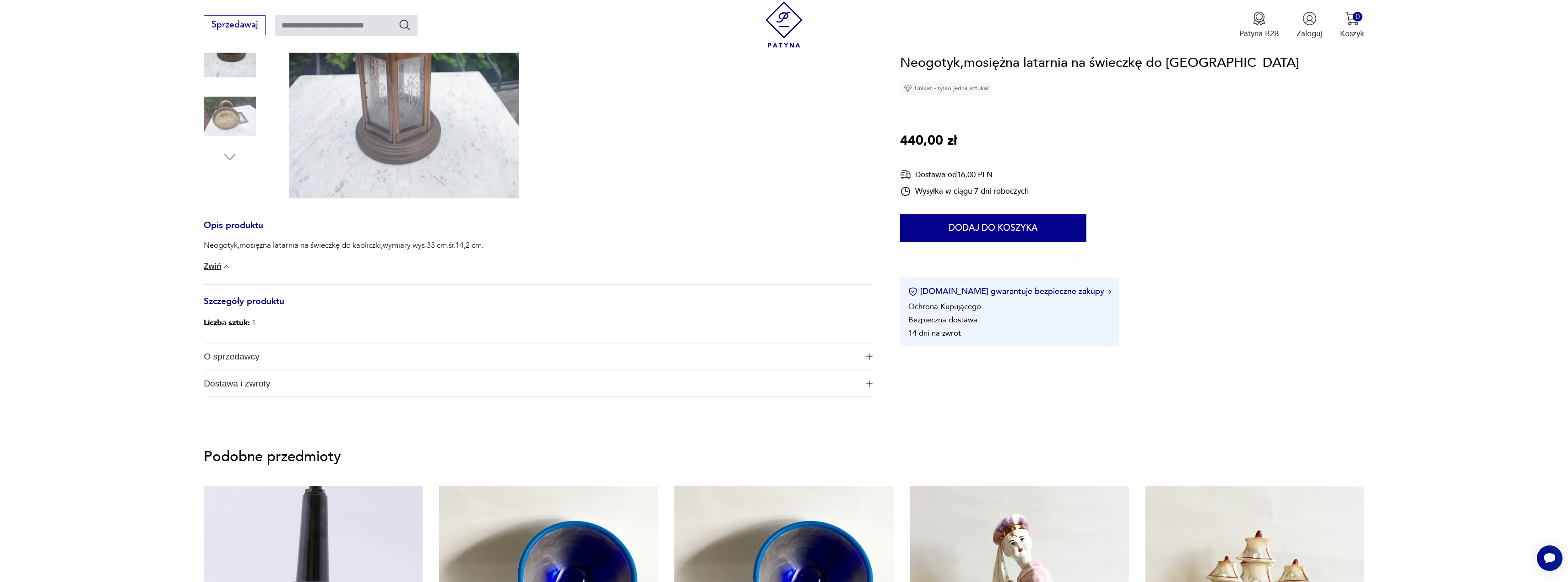
scroll to position [412, 0]
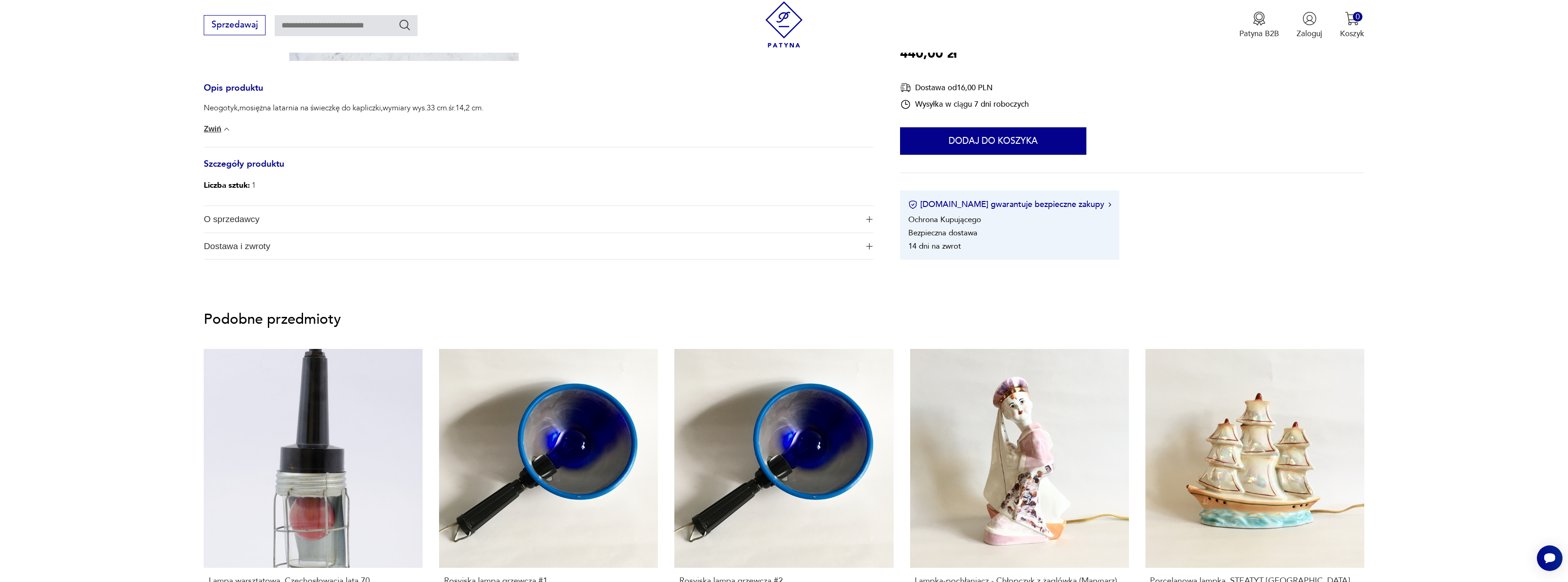
click at [274, 221] on span "O sprzedawcy" at bounding box center [531, 219] width 655 height 27
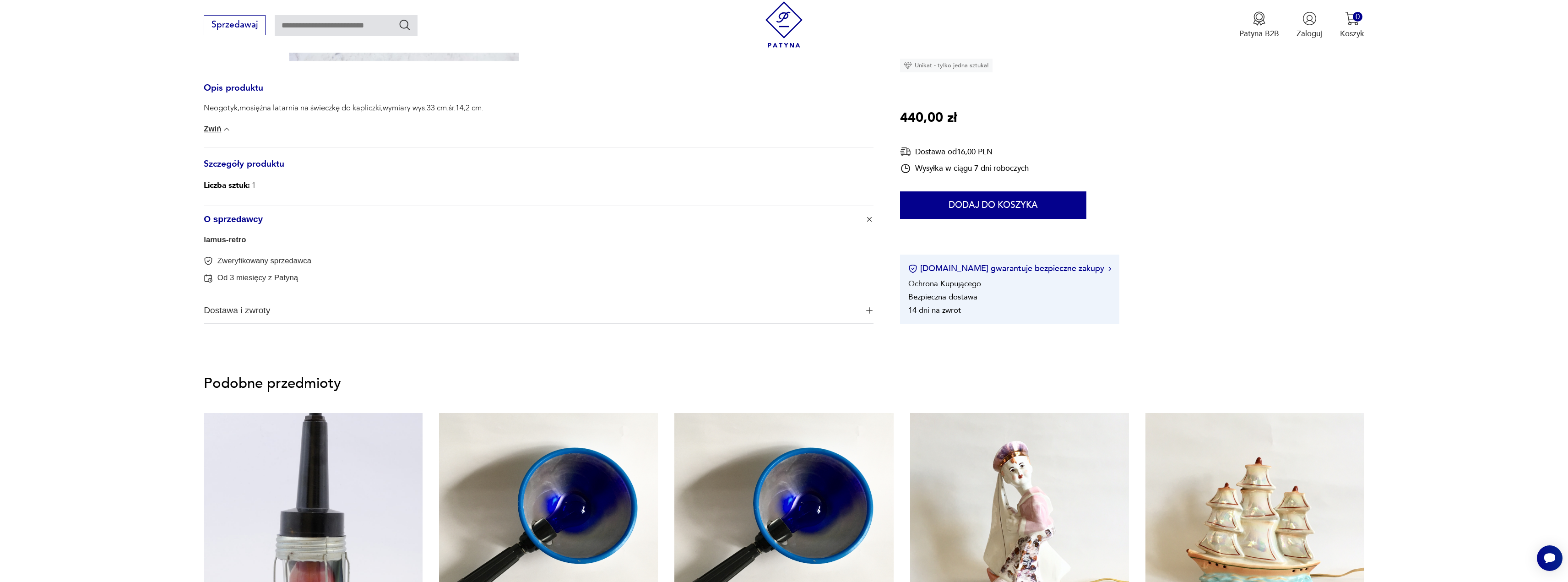
click at [274, 221] on span "O sprzedawcy" at bounding box center [531, 219] width 655 height 27
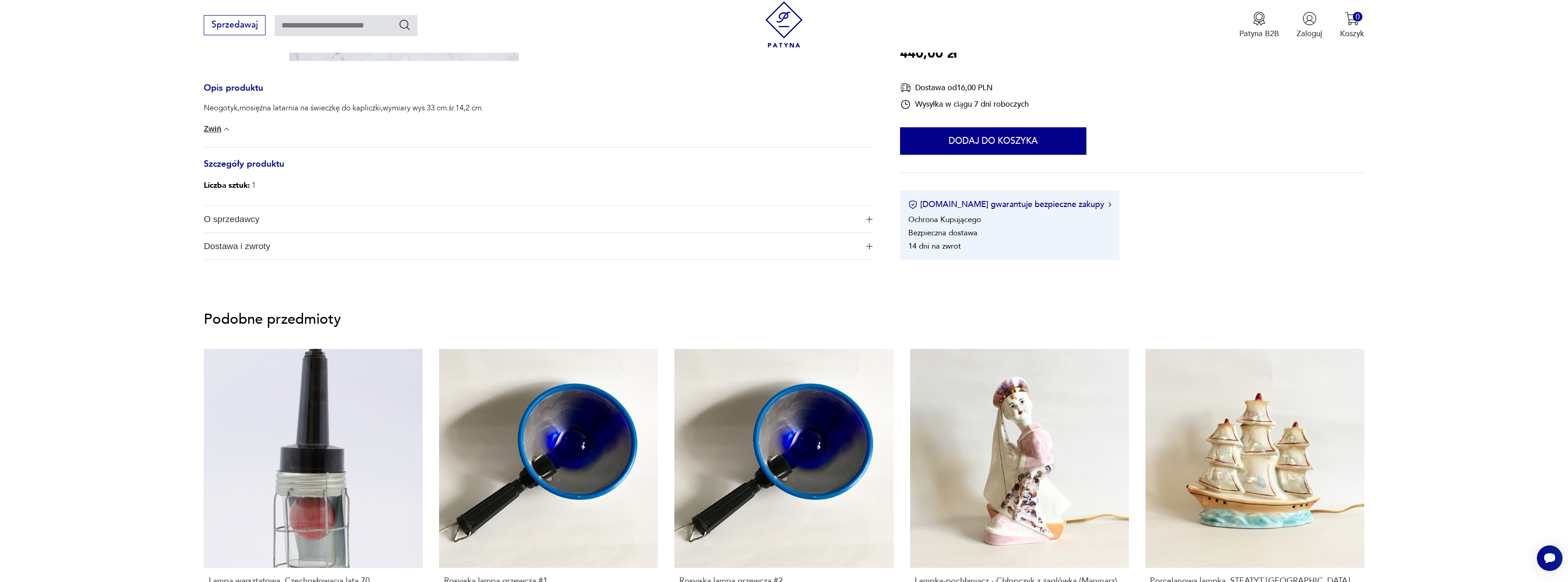
click at [255, 161] on h3 "Szczegóły produktu" at bounding box center [538, 169] width 670 height 18
click at [253, 165] on h3 "Szczegóły produktu" at bounding box center [538, 169] width 670 height 18
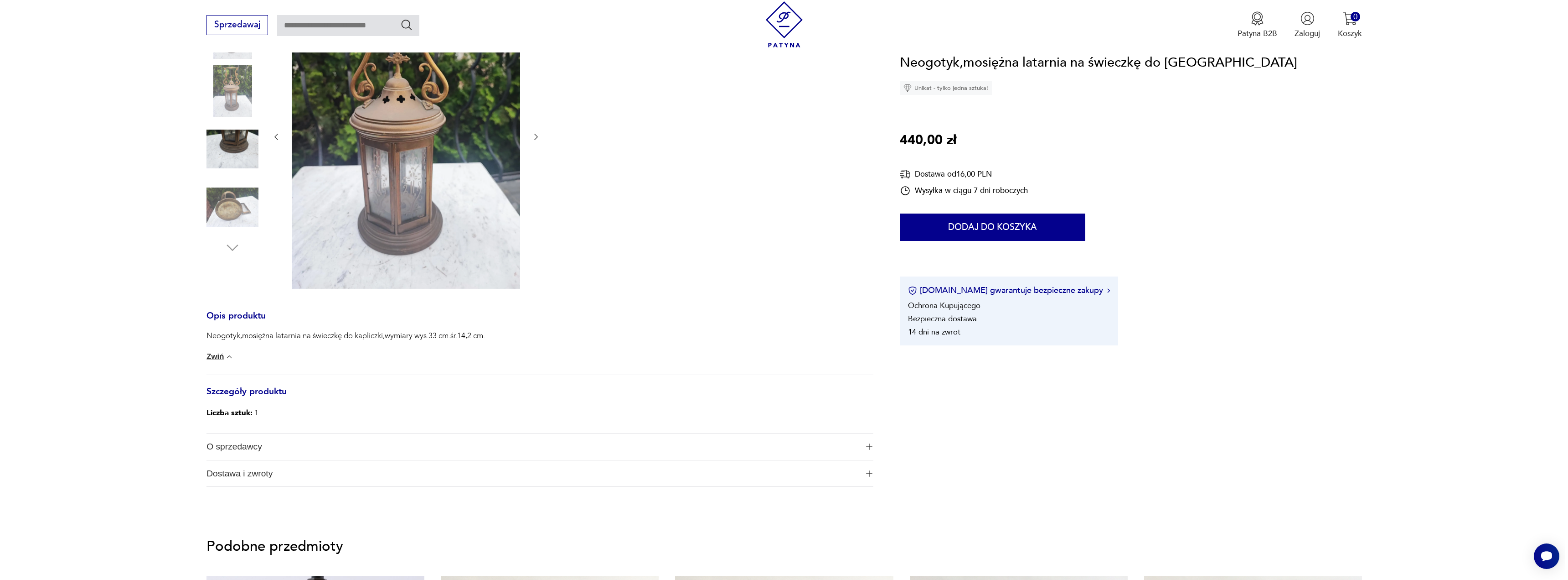
scroll to position [0, 0]
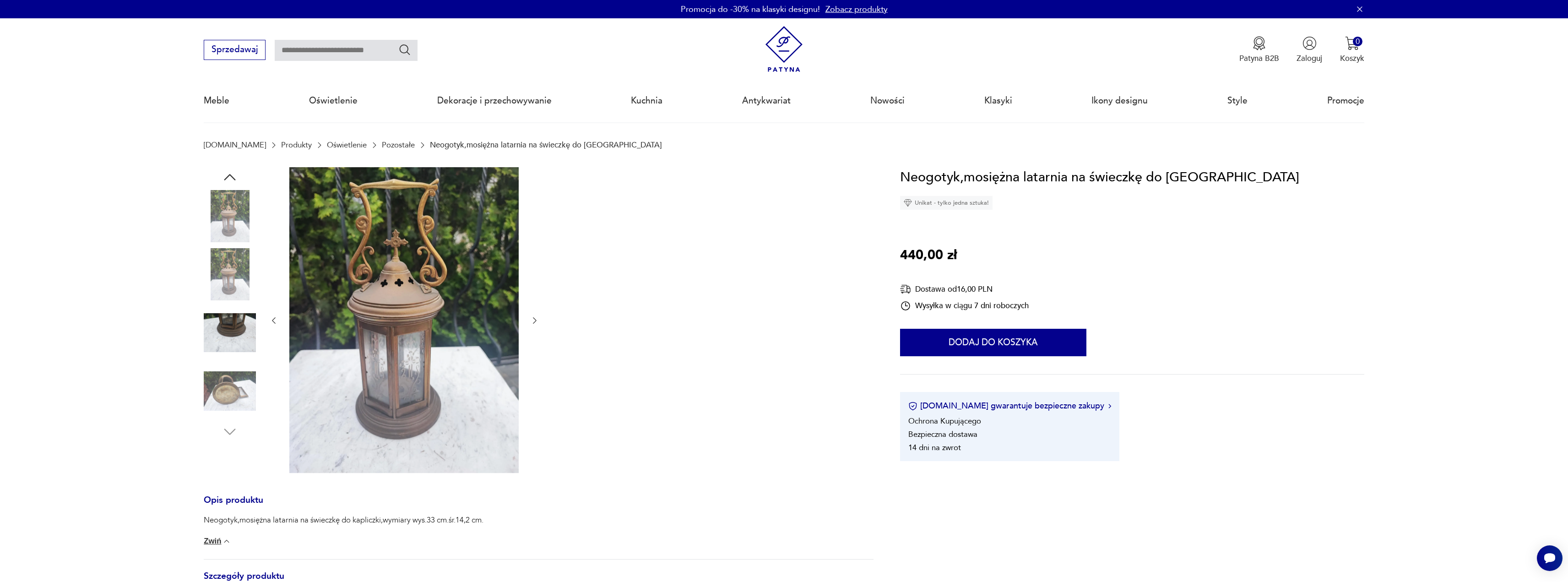
click at [382, 142] on link "Pozostałe" at bounding box center [398, 145] width 33 height 9
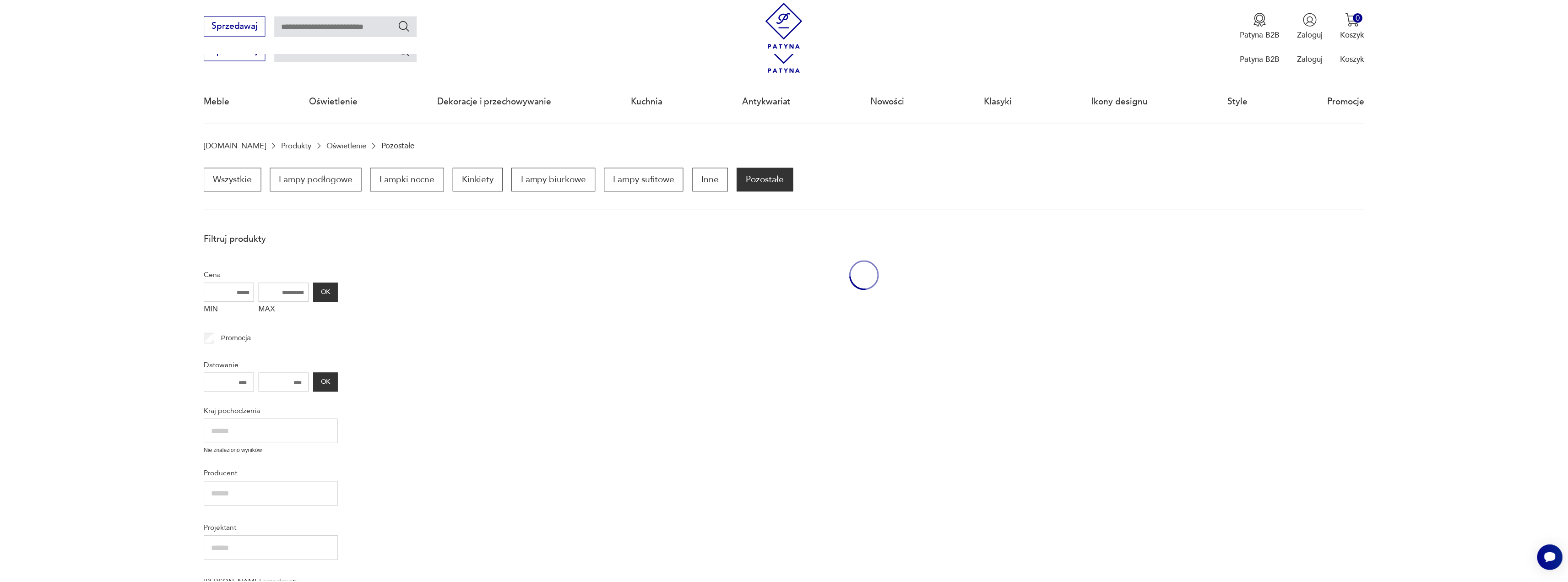
scroll to position [90, 0]
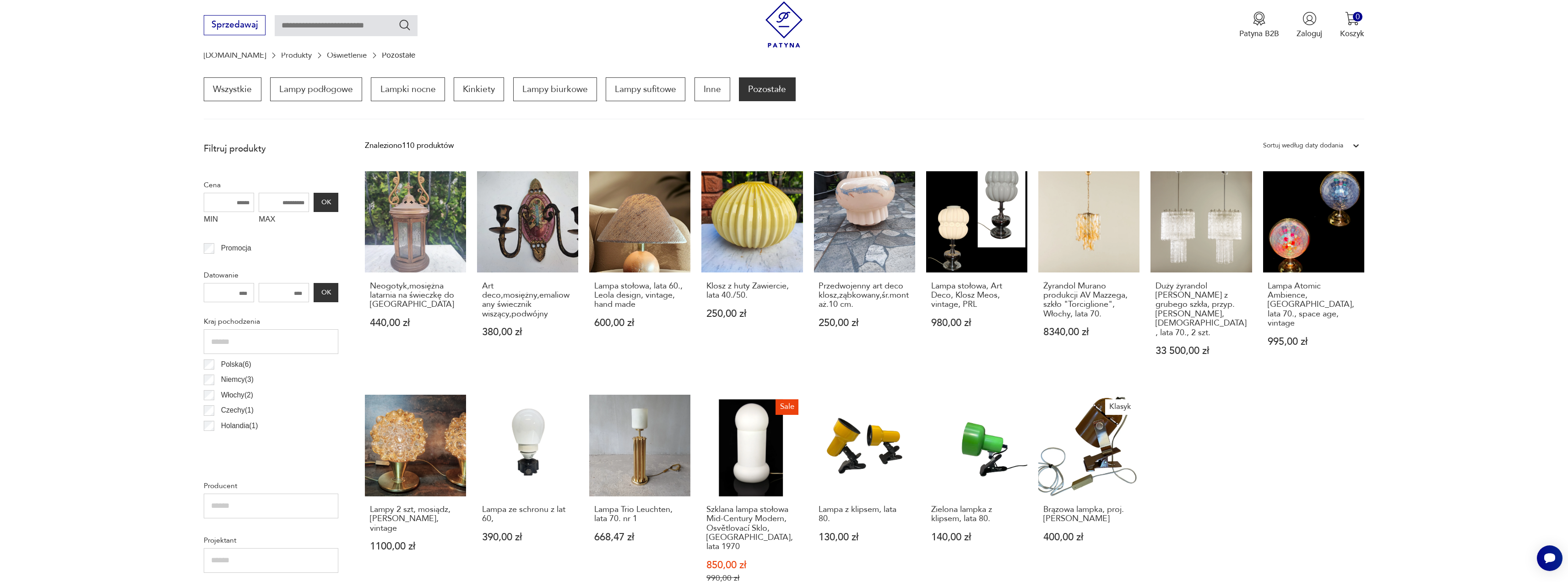
click at [327, 58] on link "Oświetlenie" at bounding box center [346, 55] width 40 height 9
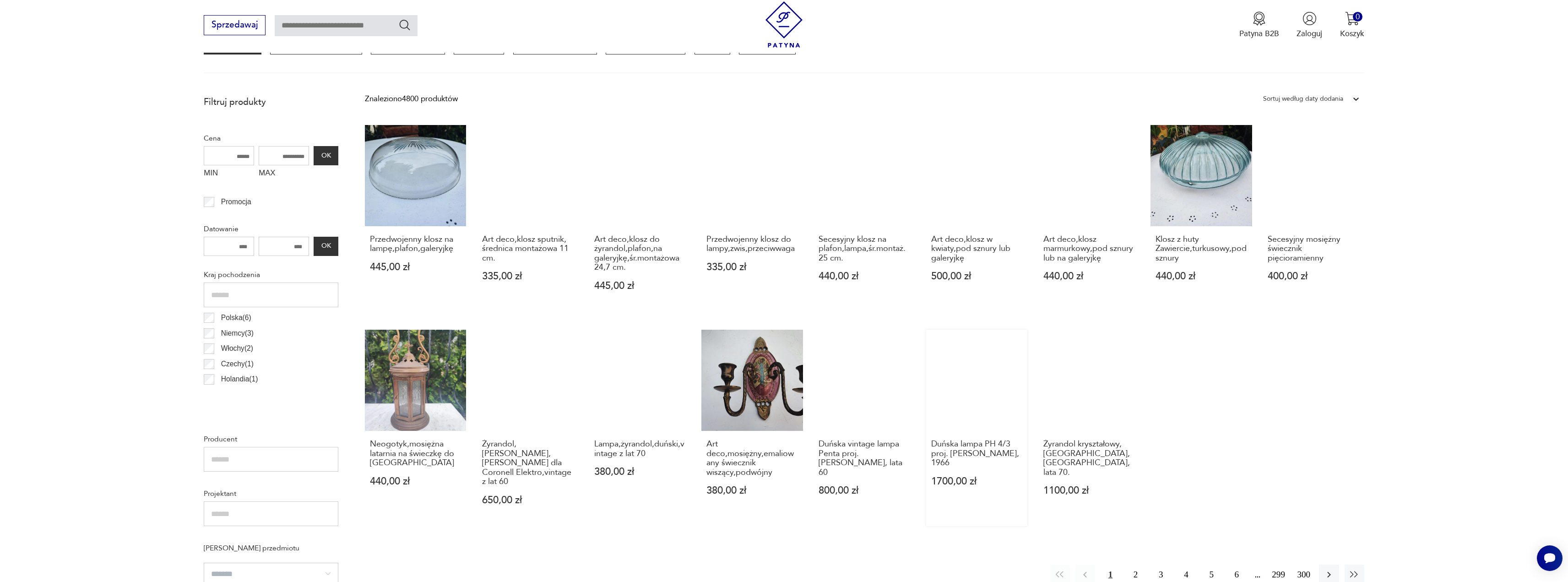
scroll to position [364, 0]
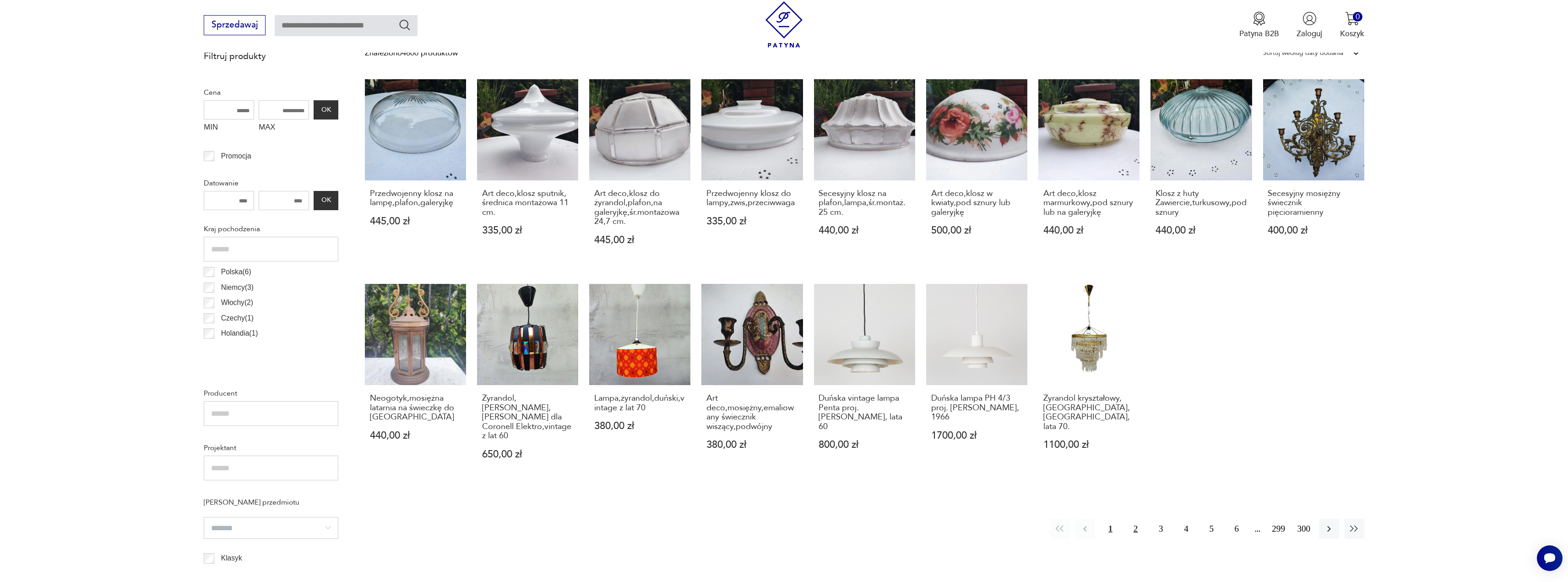
click at [1133, 520] on button "2" at bounding box center [1136, 528] width 20 height 20
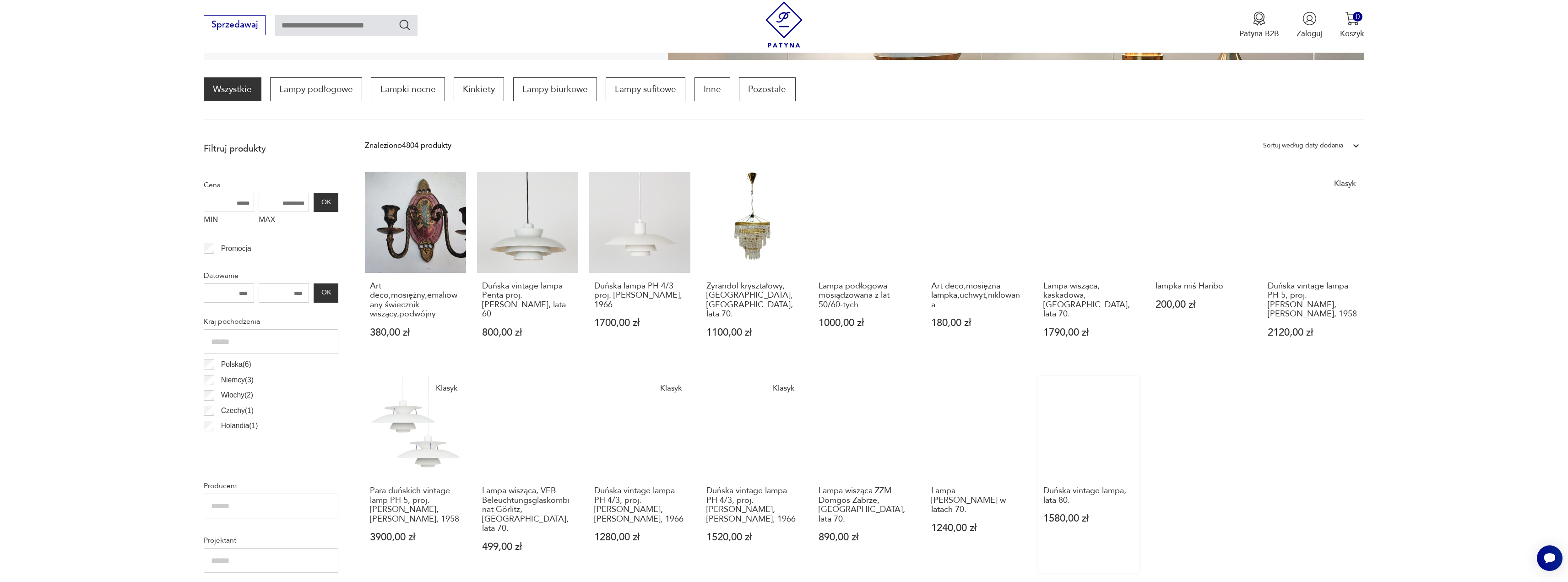
scroll to position [455, 0]
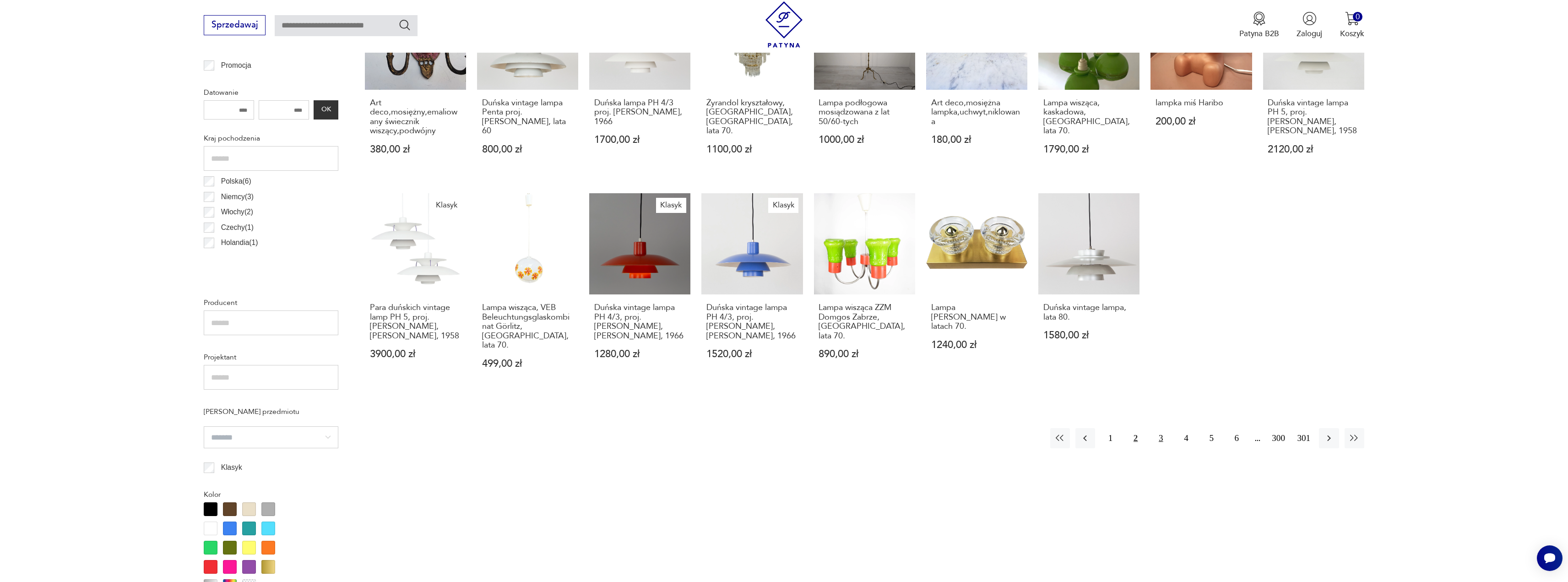
click at [1159, 428] on button "3" at bounding box center [1160, 437] width 20 height 20
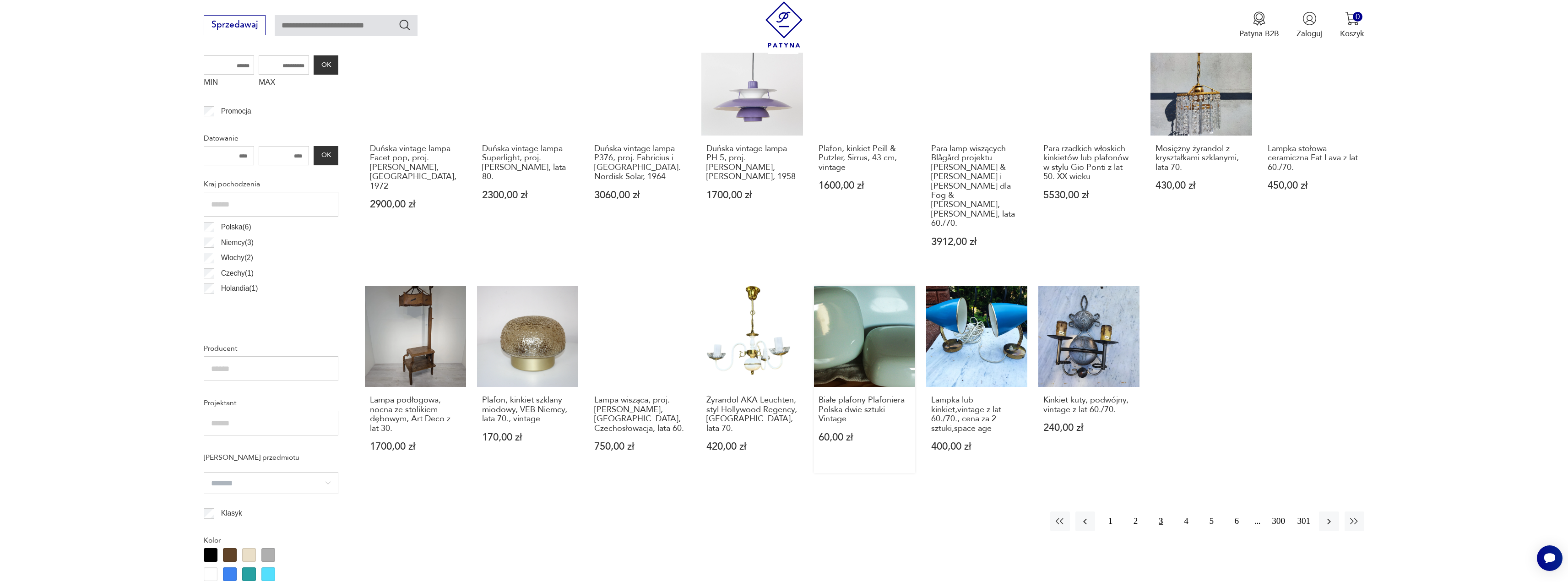
scroll to position [455, 0]
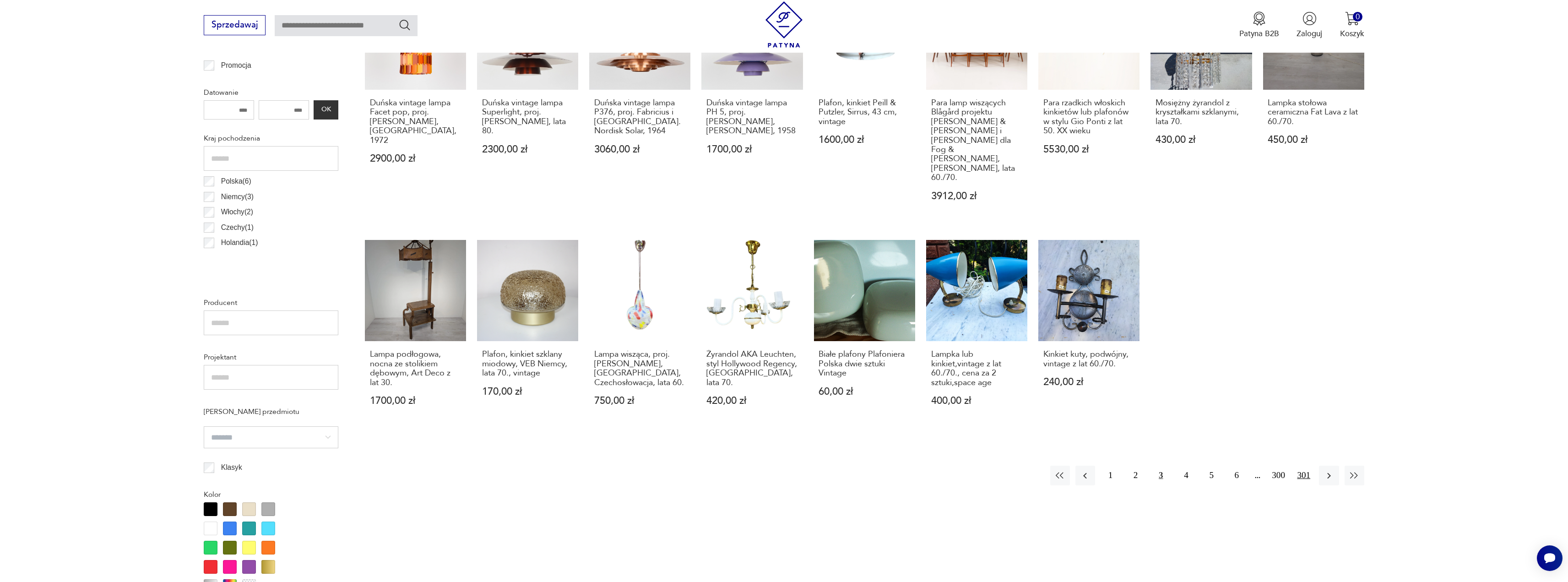
click at [1305, 465] on button "301" at bounding box center [1304, 475] width 20 height 20
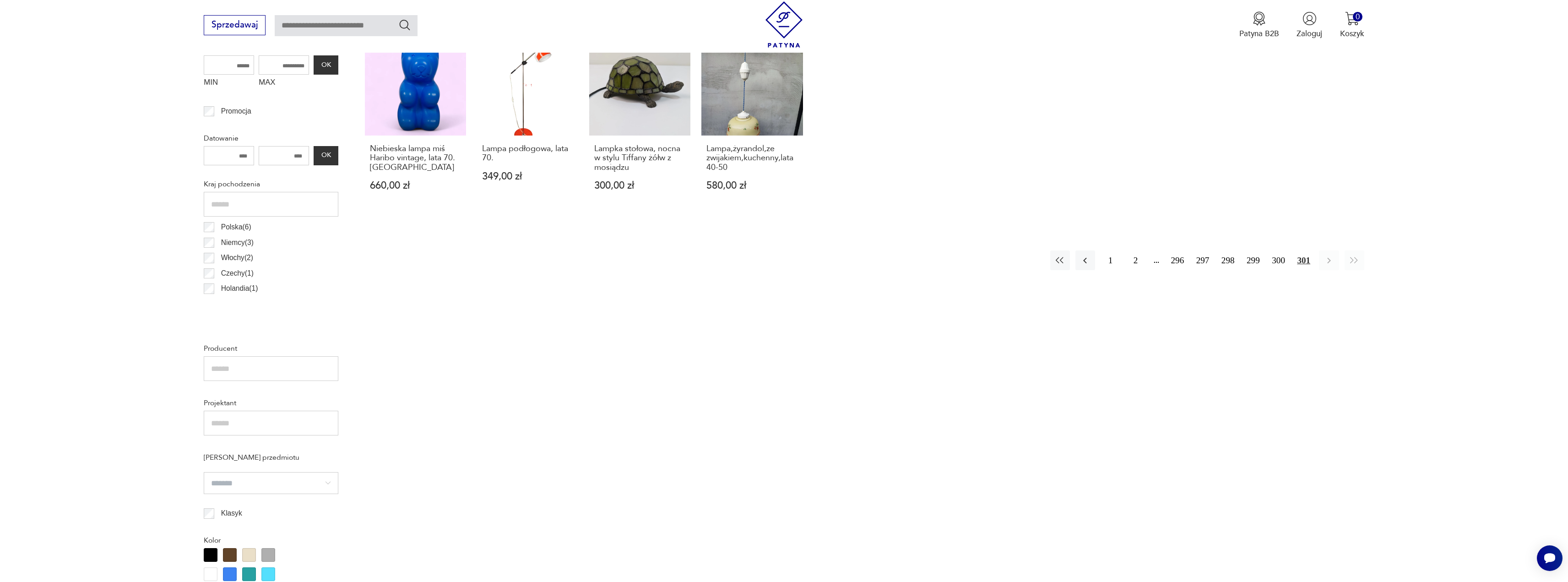
scroll to position [226, 0]
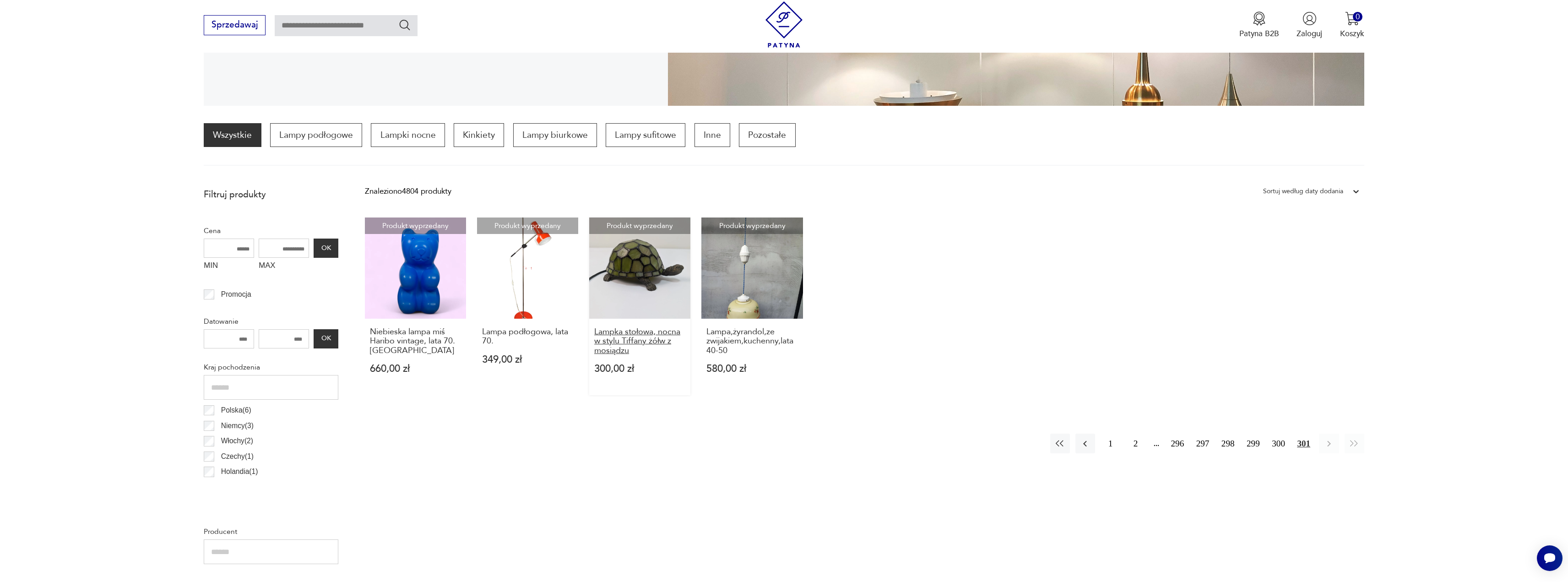
click at [645, 340] on h3 "Lampka stołowa, nocna w stylu Tiffany żółw z mosiądzu" at bounding box center [640, 341] width 91 height 28
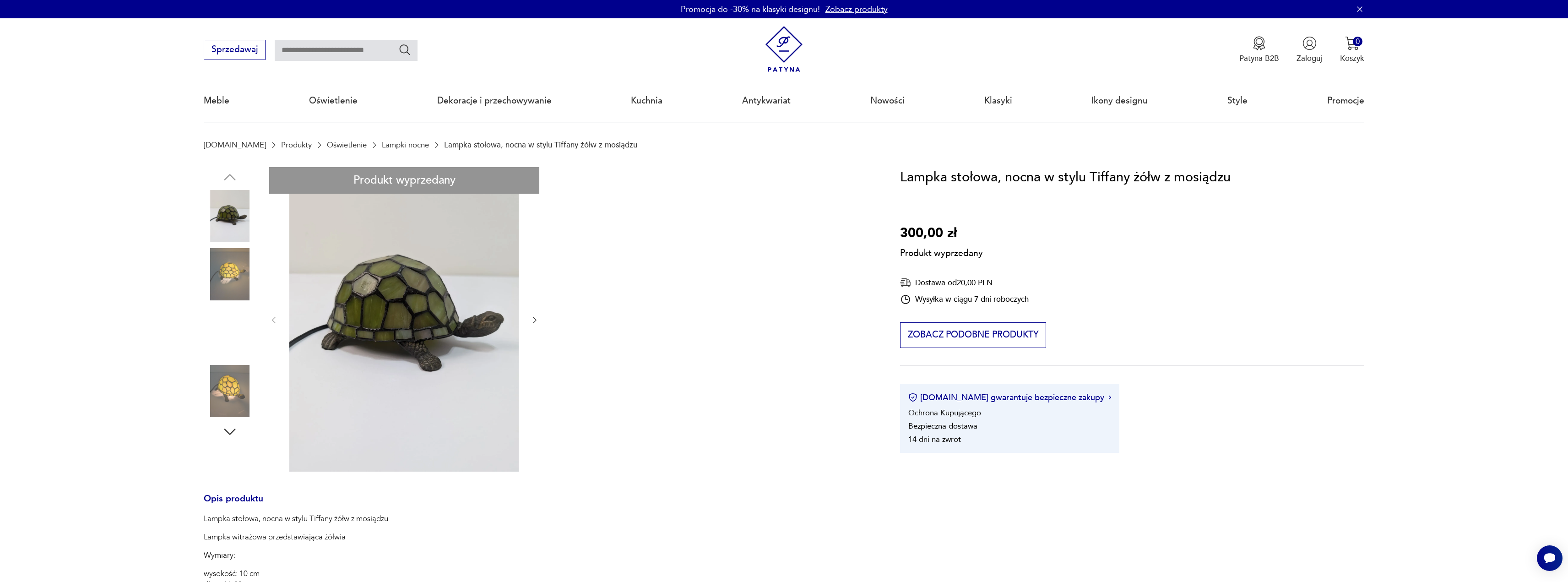
click at [231, 261] on div "Produkt wyprzedany Opis produktu Lampka stołowa, nocna w stylu Tiffany żółw z m…" at bounding box center [538, 459] width 670 height 584
click at [230, 279] on div "Produkt wyprzedany Opis produktu Lampka stołowa, nocna w stylu Tiffany żółw z m…" at bounding box center [538, 459] width 670 height 584
click at [226, 311] on div "Produkt wyprzedany Opis produktu Lampka stołowa, nocna w stylu Tiffany żółw z m…" at bounding box center [538, 459] width 670 height 584
click at [221, 347] on div "Produkt wyprzedany Opis produktu Lampka stołowa, nocna w stylu Tiffany żółw z m…" at bounding box center [538, 459] width 670 height 584
drag, startPoint x: 226, startPoint y: 389, endPoint x: 196, endPoint y: 371, distance: 35.0
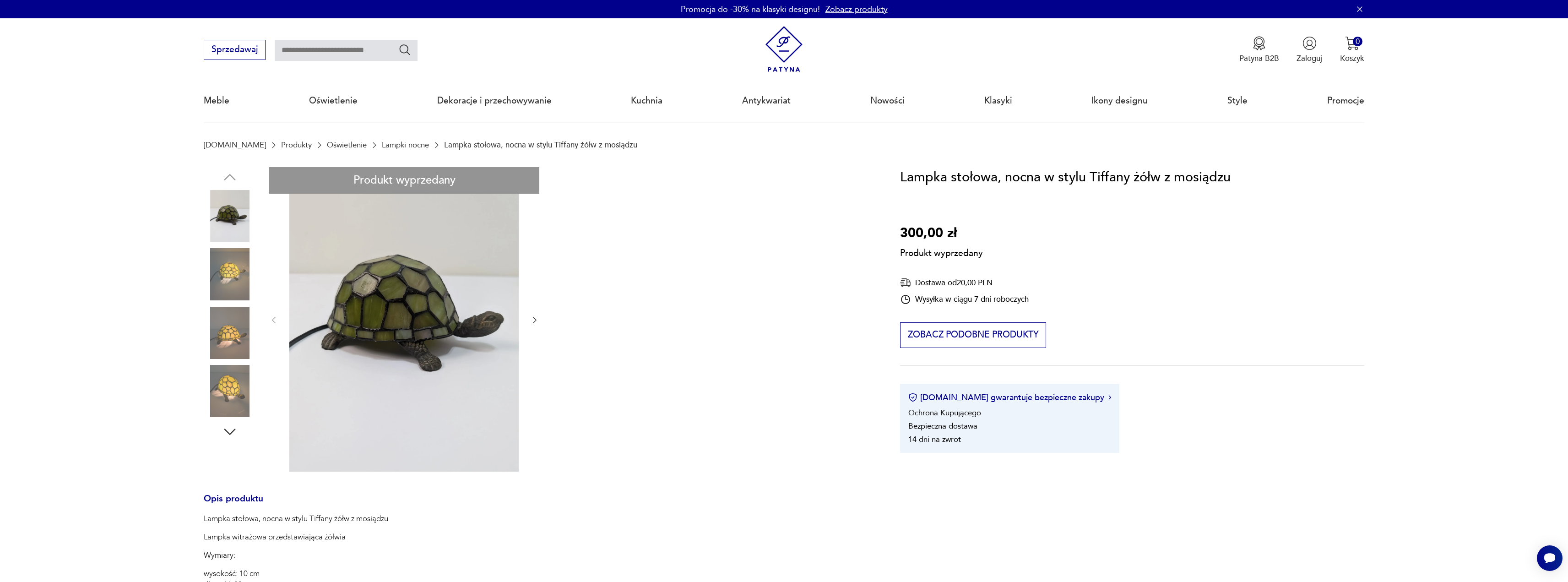
click at [225, 388] on div "Produkt wyprzedany Opis produktu Lampka stołowa, nocna w stylu Tiffany żółw z m…" at bounding box center [538, 459] width 670 height 584
drag, startPoint x: 82, startPoint y: 287, endPoint x: 61, endPoint y: 280, distance: 22.1
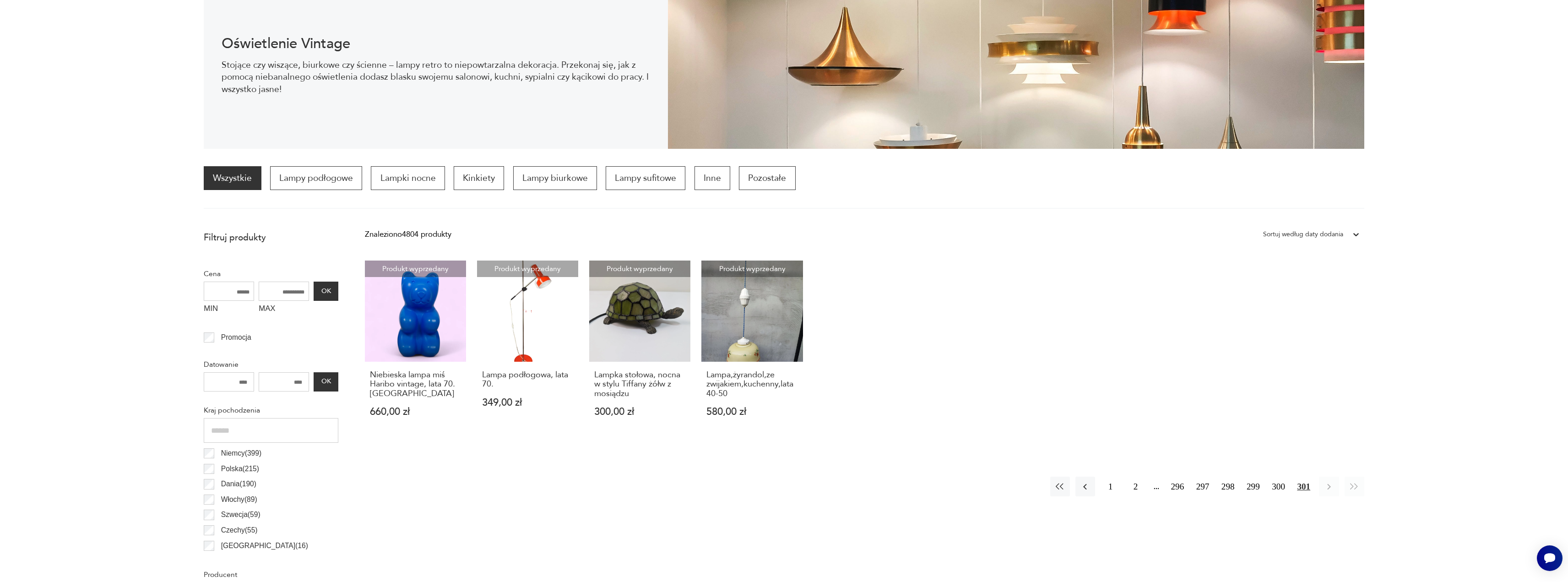
scroll to position [229, 0]
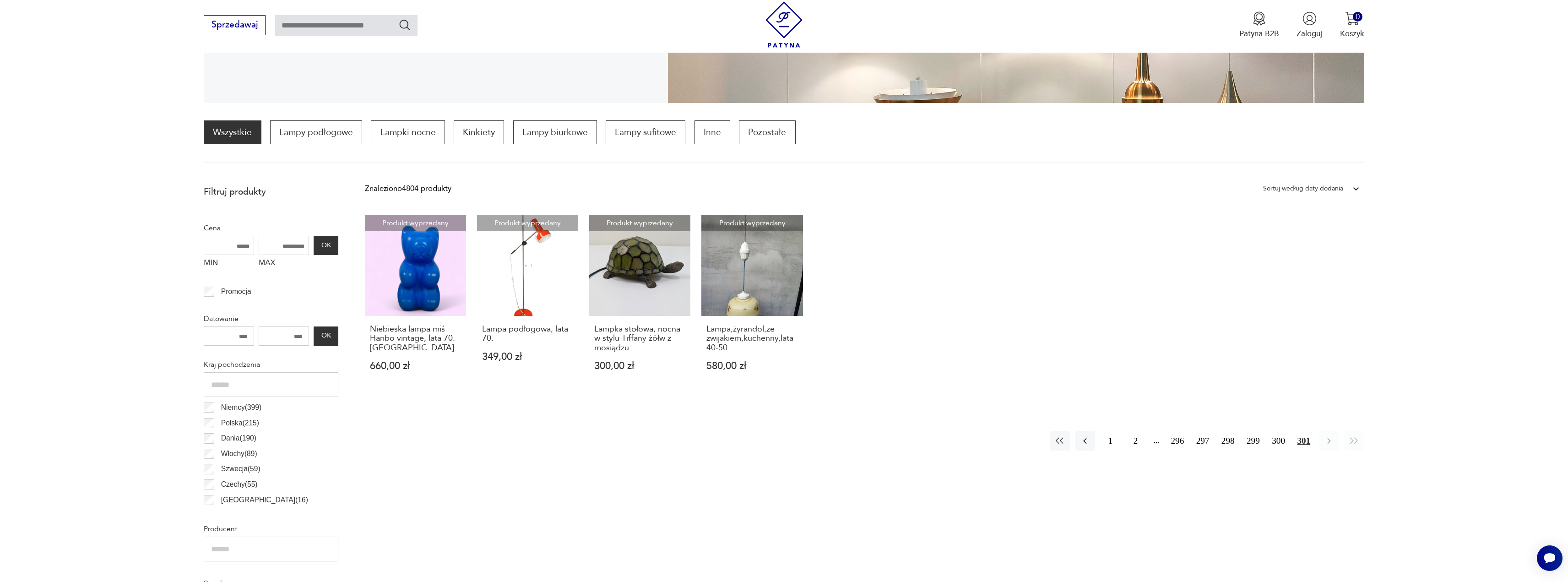
click at [1175, 441] on button "296" at bounding box center [1177, 440] width 20 height 20
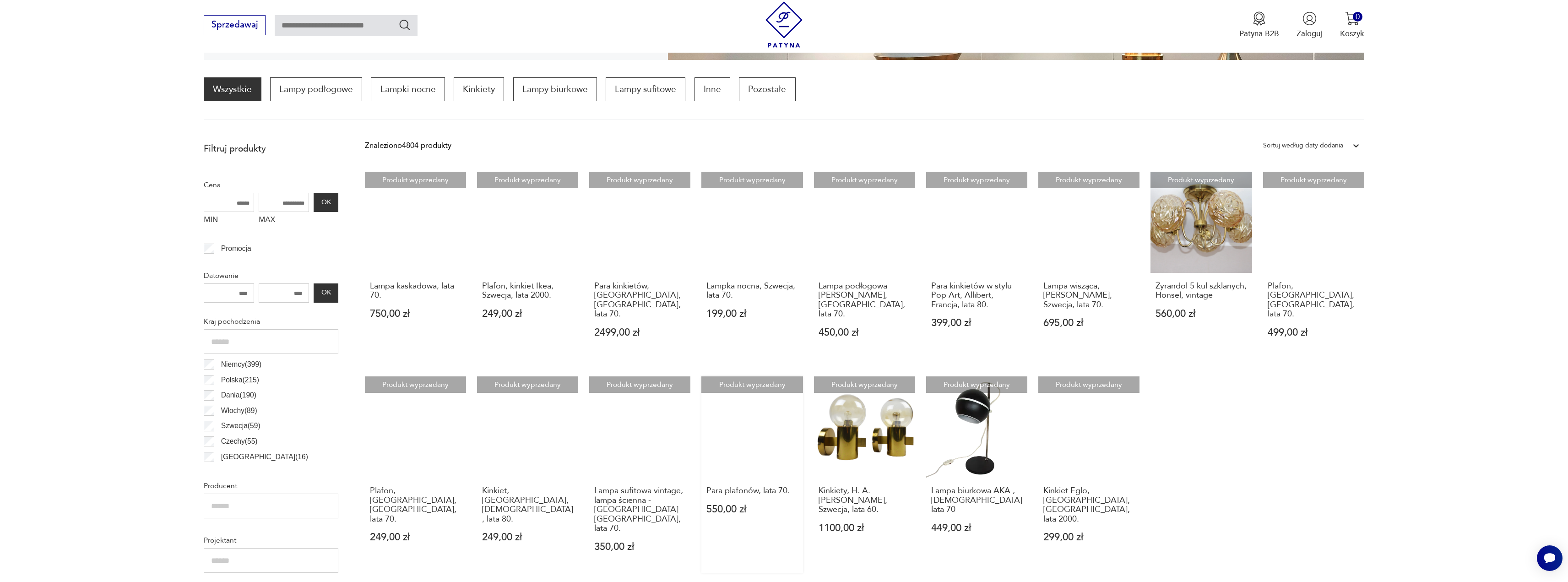
scroll to position [363, 0]
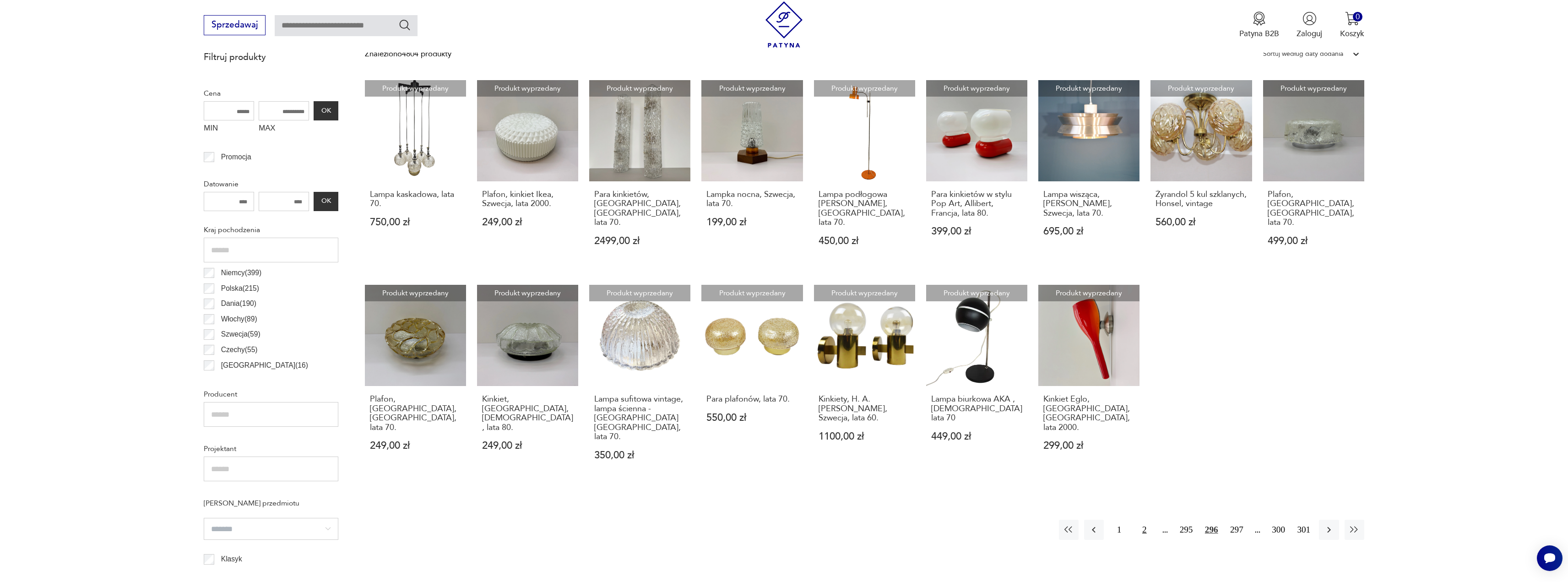
click at [1144, 520] on button "2" at bounding box center [1144, 529] width 20 height 20
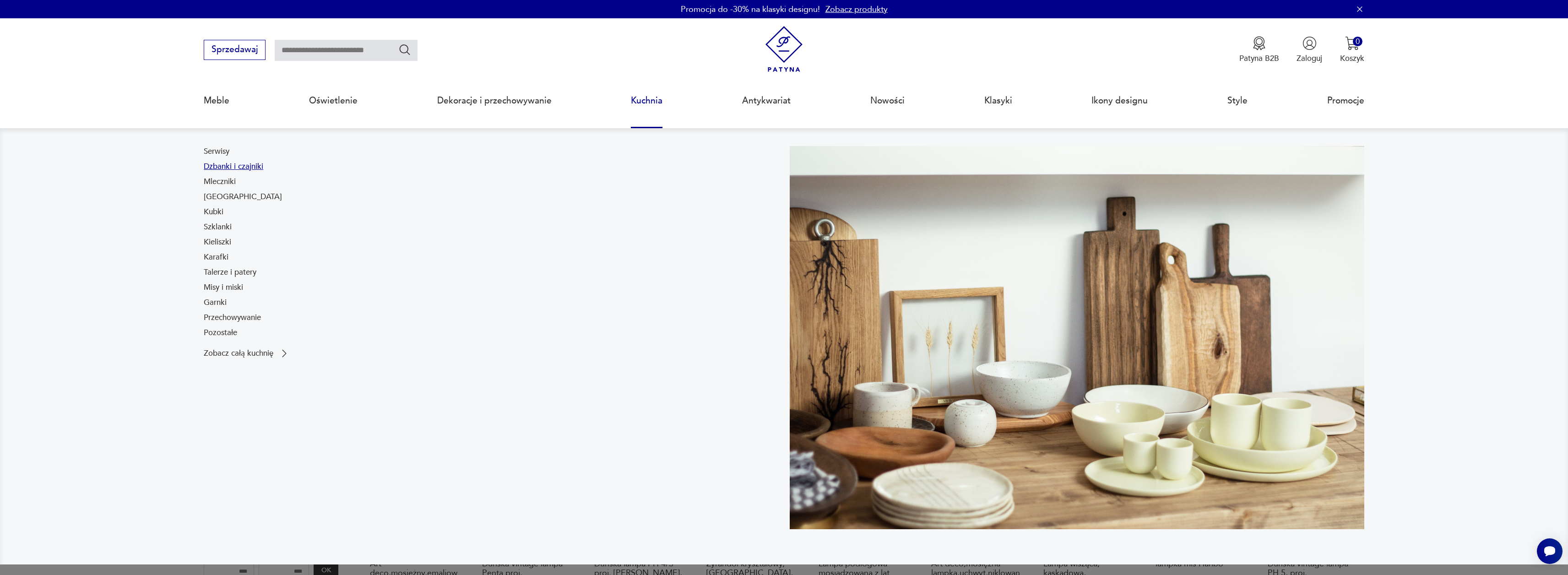
click at [230, 163] on link "Dzbanki i czajniki" at bounding box center [233, 167] width 59 height 11
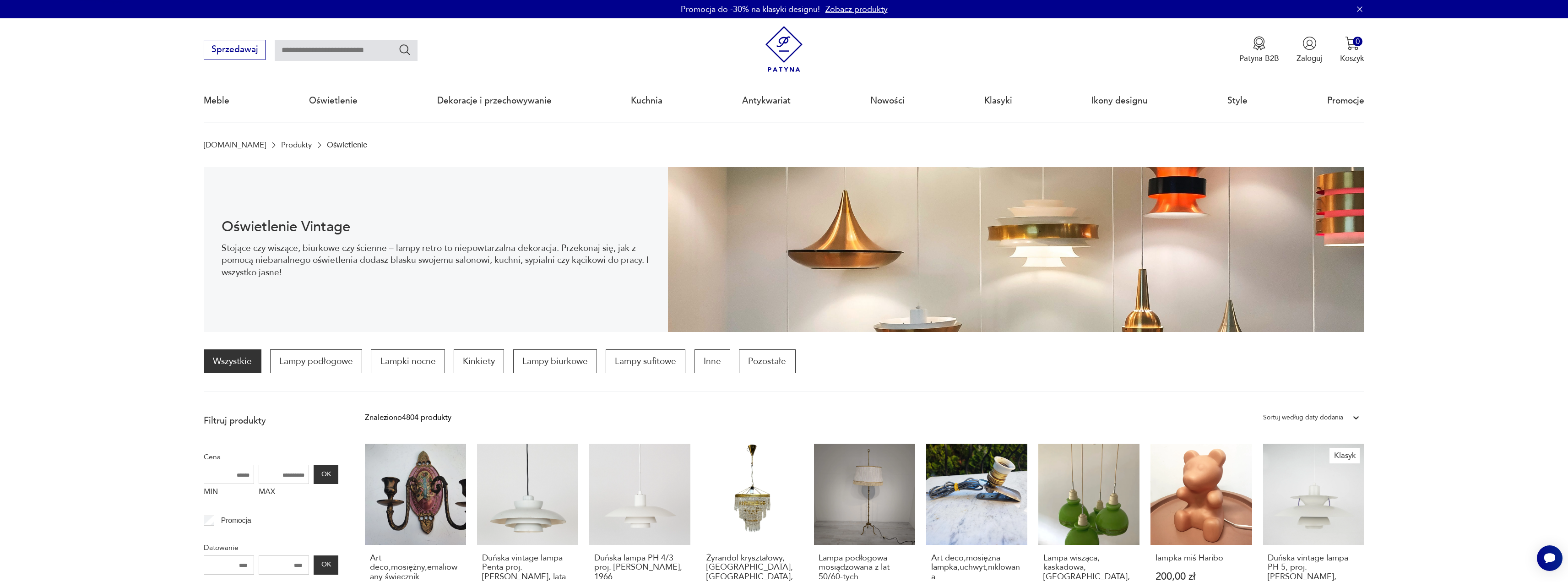
scroll to position [272, 0]
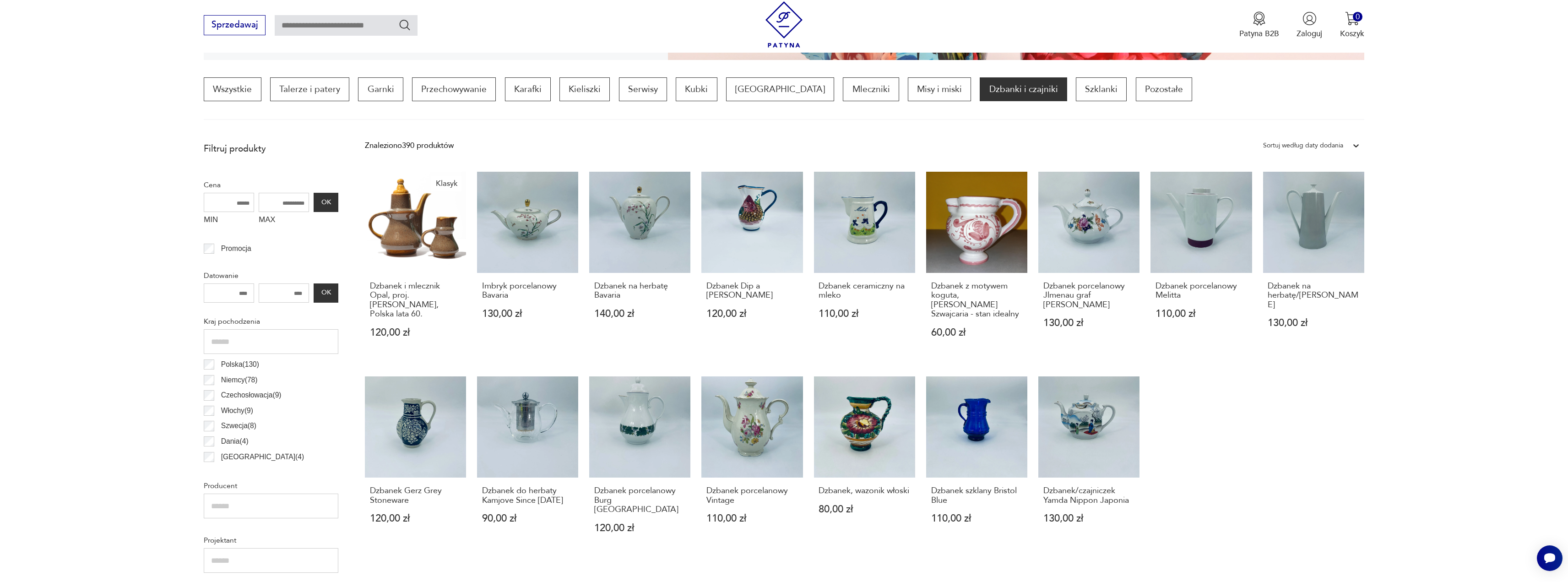
click at [364, 30] on input "text" at bounding box center [345, 25] width 143 height 21
type input "****"
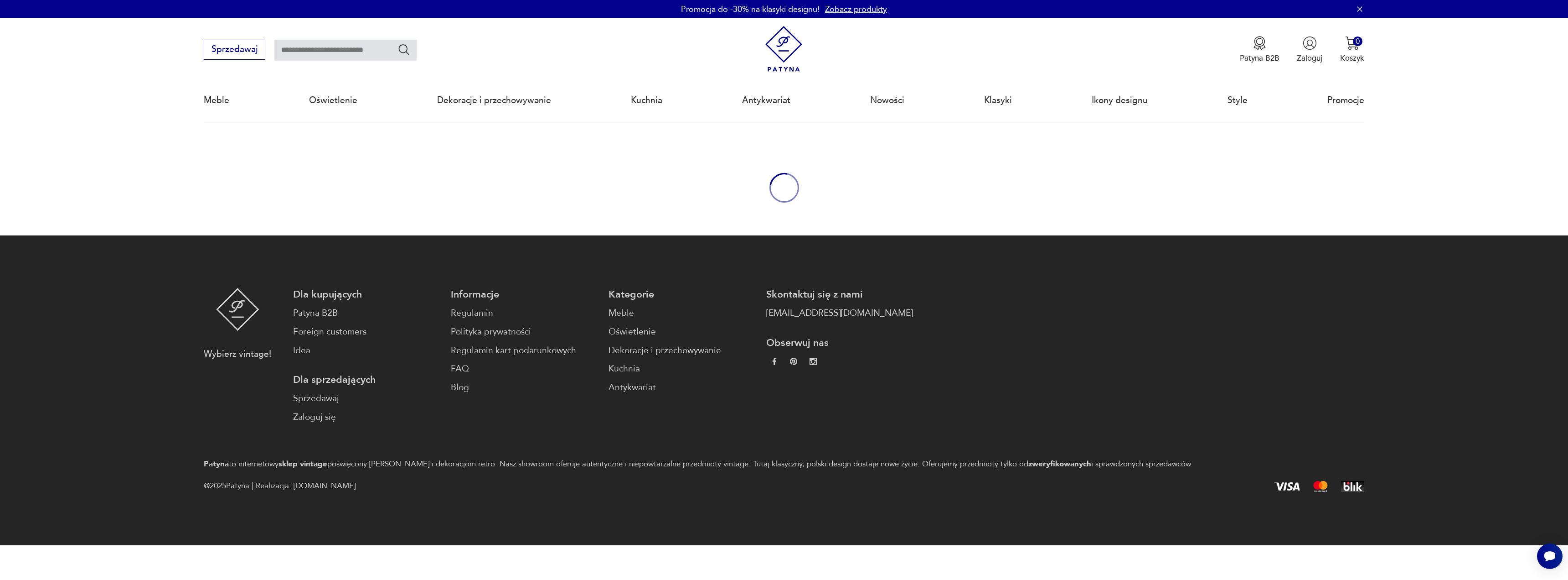
type input "****"
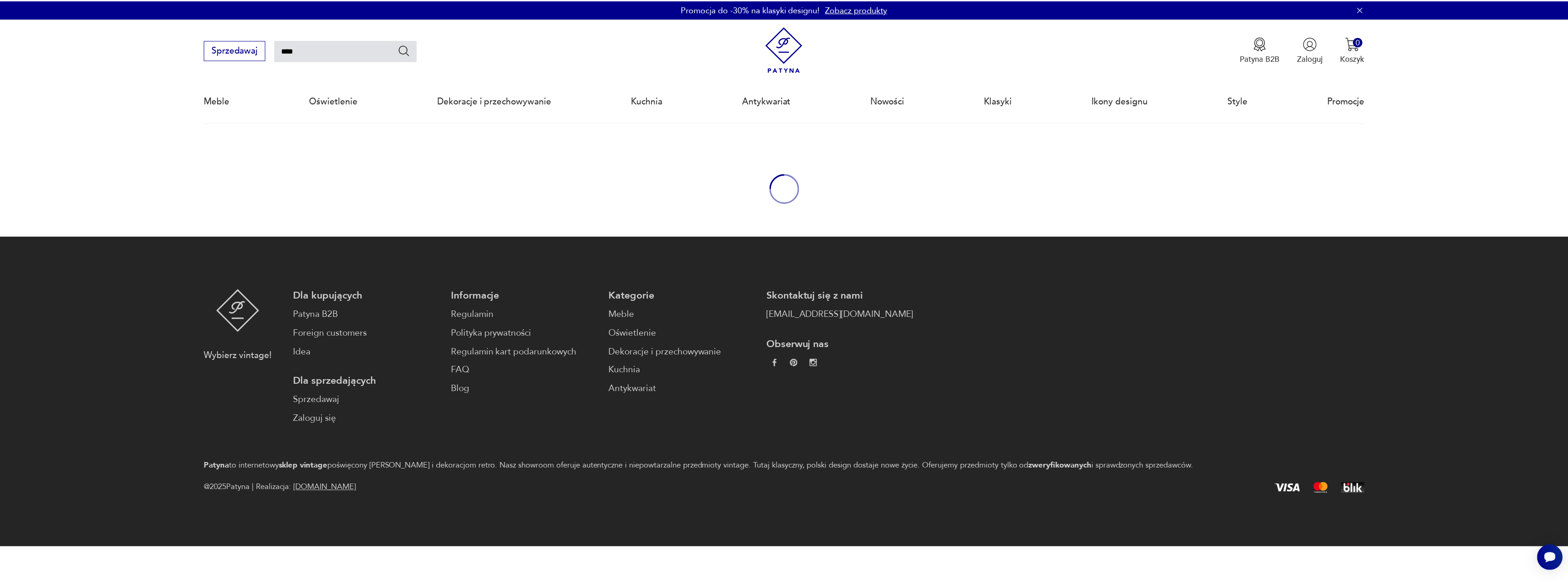
scroll to position [122, 0]
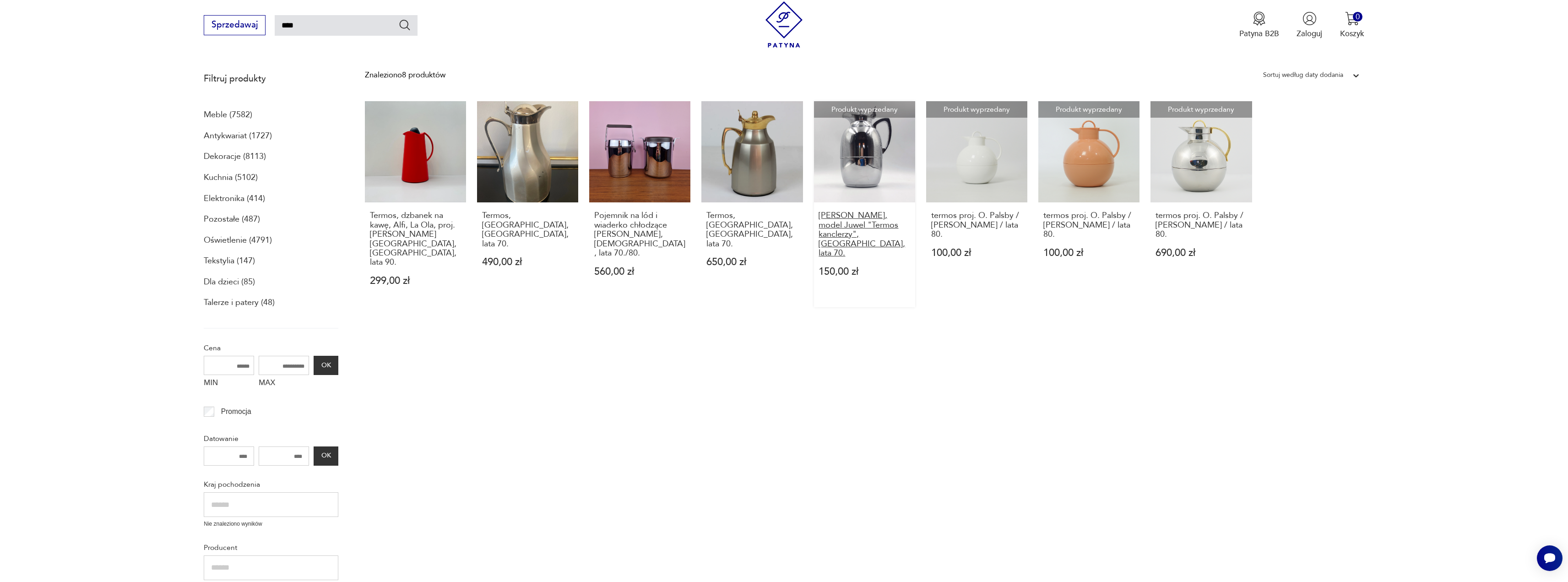
click at [850, 224] on h3 "[PERSON_NAME], model Juwel "Termos kanclerzy", [GEOGRAPHIC_DATA], lata 70." at bounding box center [864, 234] width 91 height 46
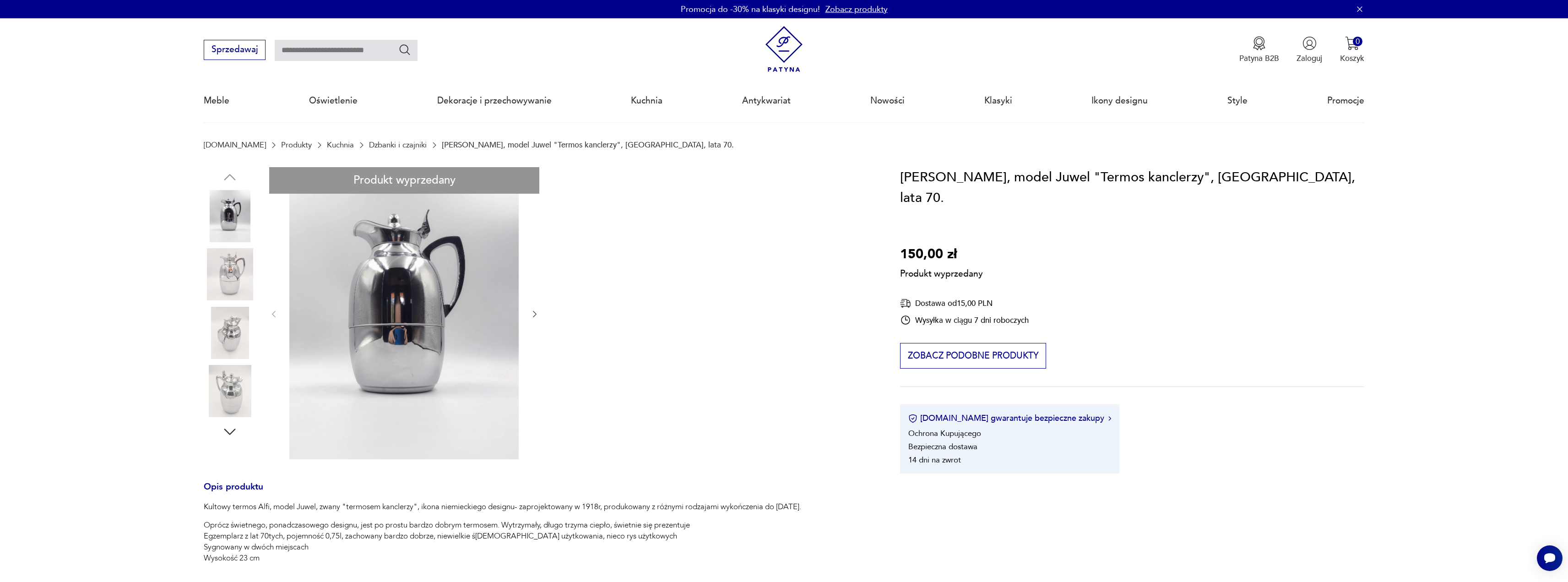
click at [534, 311] on div "Produkt wyprzedany Opis produktu Kultowy termos Alfi, model Juwel, zwany "termo…" at bounding box center [538, 505] width 670 height 675
click at [234, 272] on div "Produkt wyprzedany Opis produktu Kultowy termos Alfi, model Juwel, zwany "termo…" at bounding box center [538, 505] width 670 height 675
click at [227, 217] on div "Produkt wyprzedany Opis produktu Kultowy termos Alfi, model Juwel, zwany "termo…" at bounding box center [538, 505] width 670 height 675
drag, startPoint x: 369, startPoint y: 303, endPoint x: 361, endPoint y: 303, distance: 8.0
type input "****"
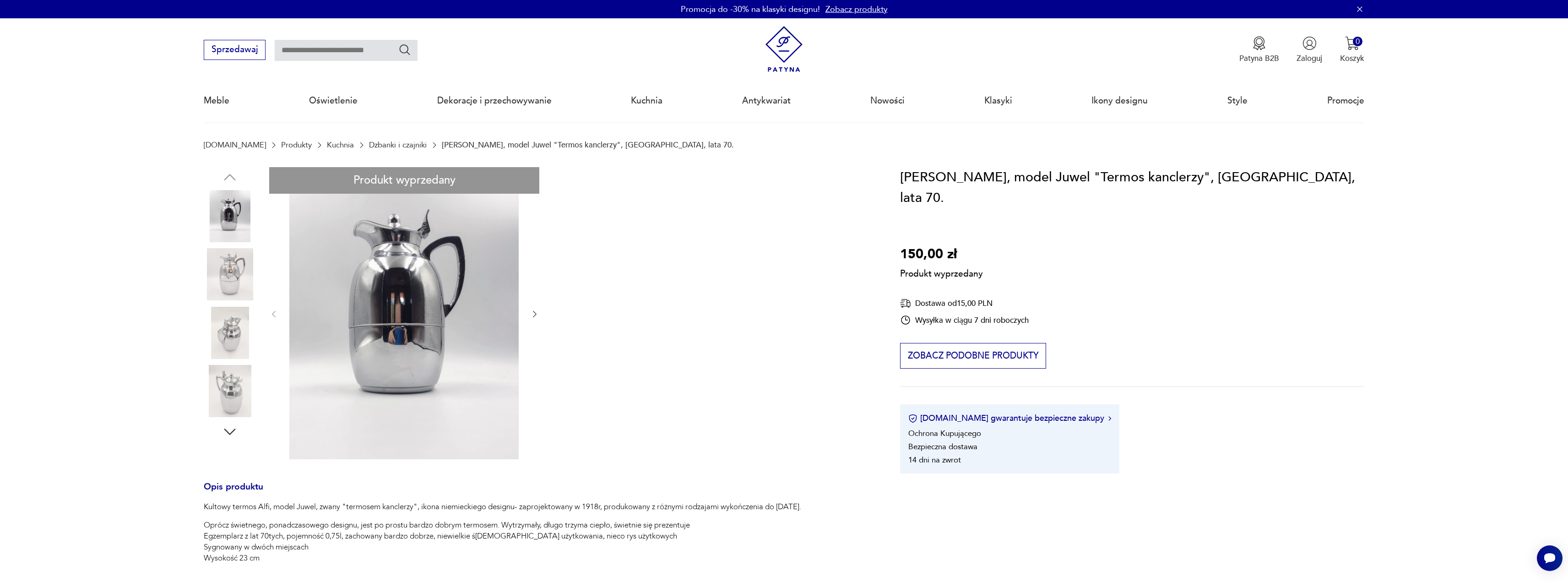
type input "****"
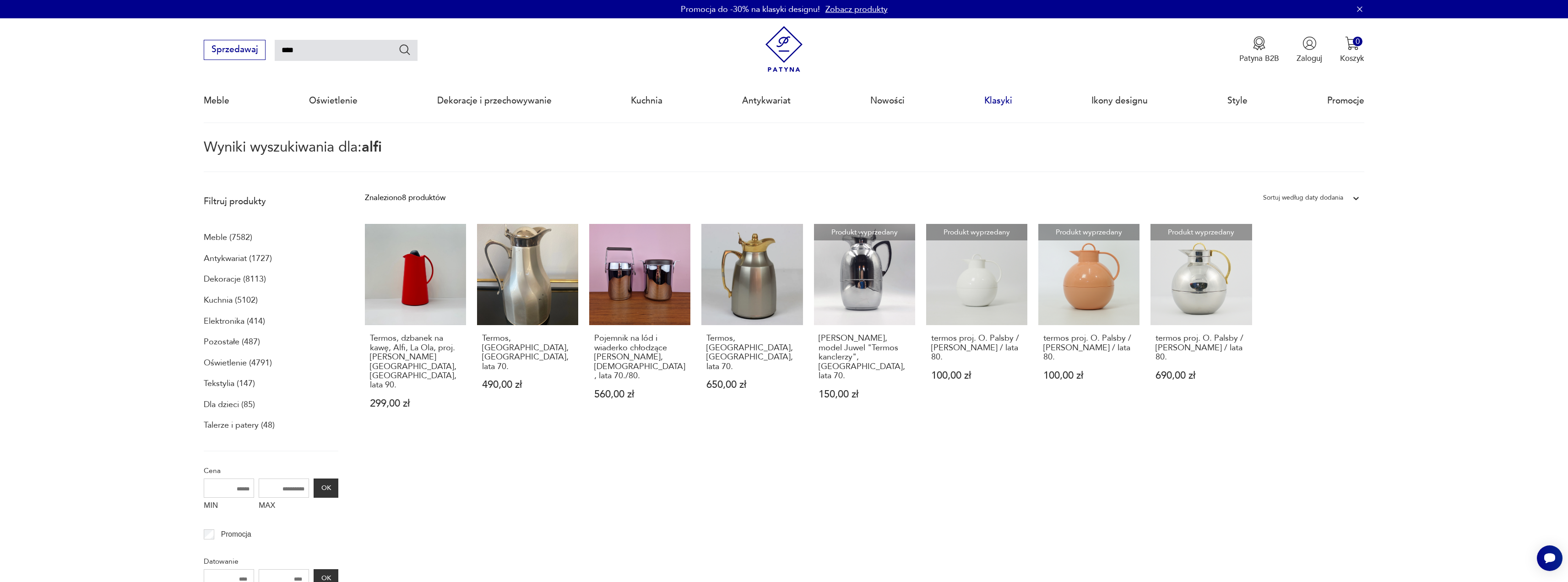
click at [995, 101] on link "Klasyki" at bounding box center [998, 101] width 28 height 42
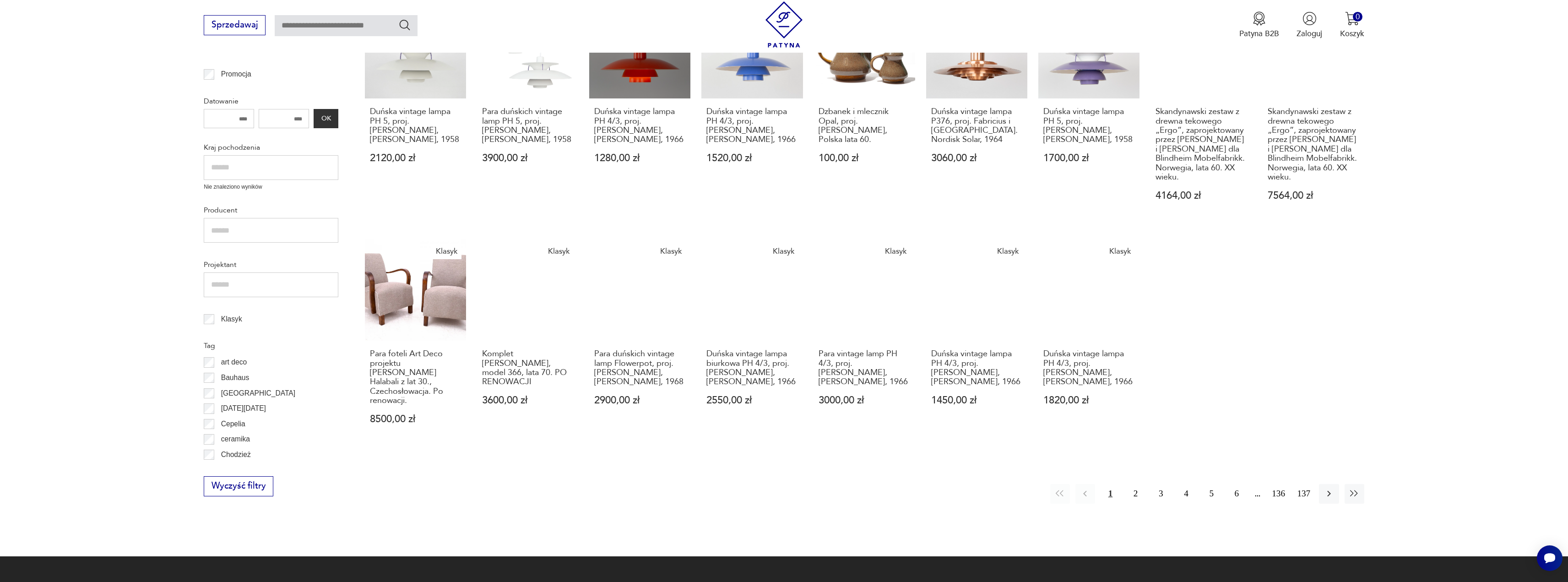
scroll to position [321, 0]
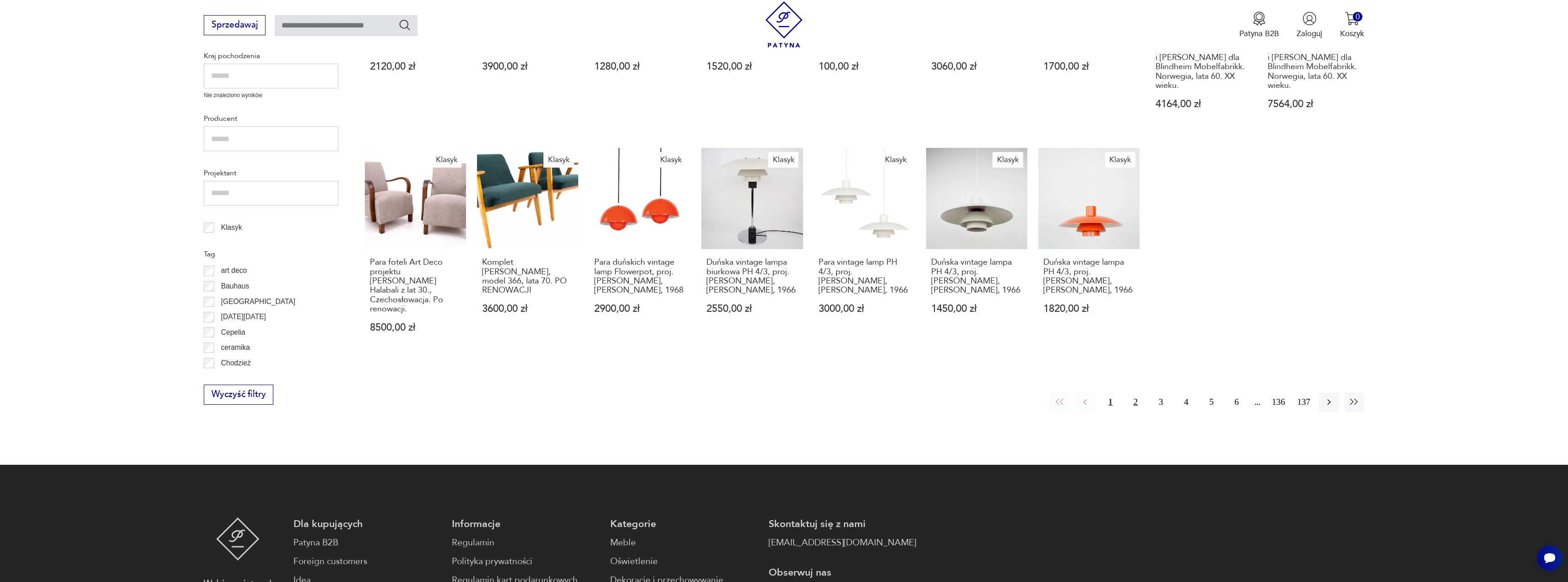
click at [1134, 392] on button "2" at bounding box center [1136, 402] width 20 height 20
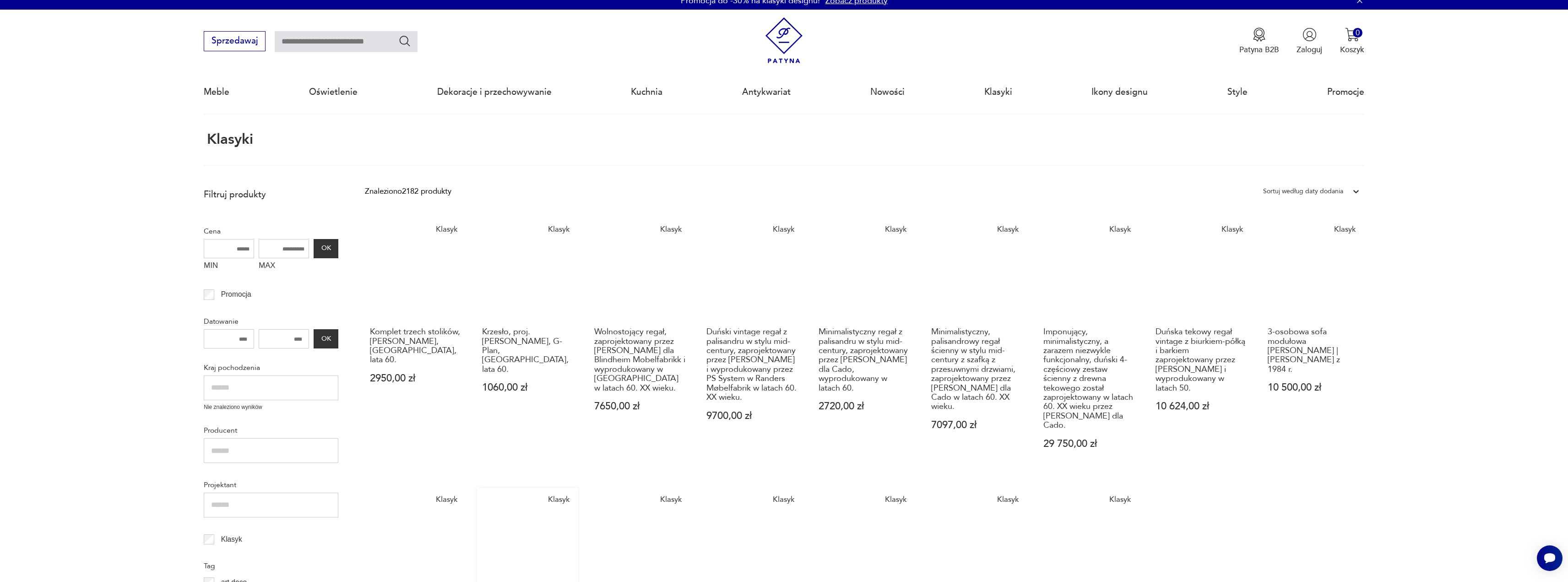
scroll to position [146, 0]
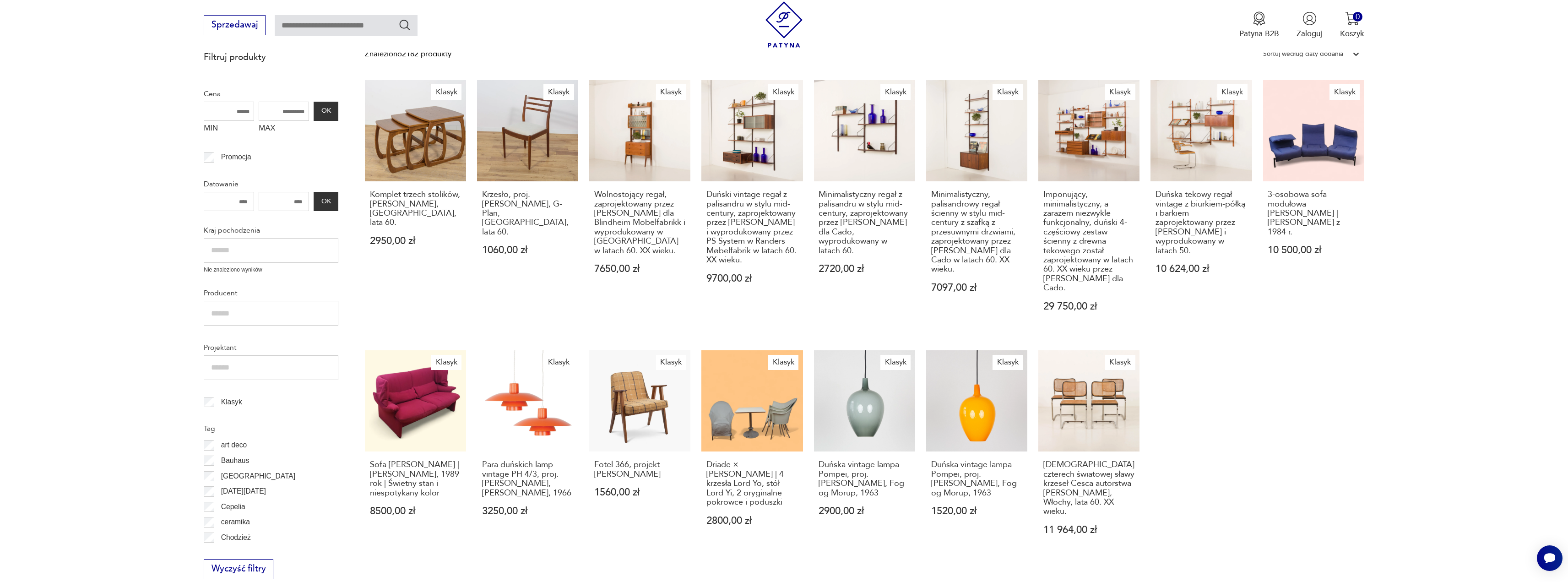
click at [866, 214] on h3 "Minimalistyczny regał z palisandru w stylu mid-century, zaprojektowany przez [P…" at bounding box center [864, 222] width 91 height 65
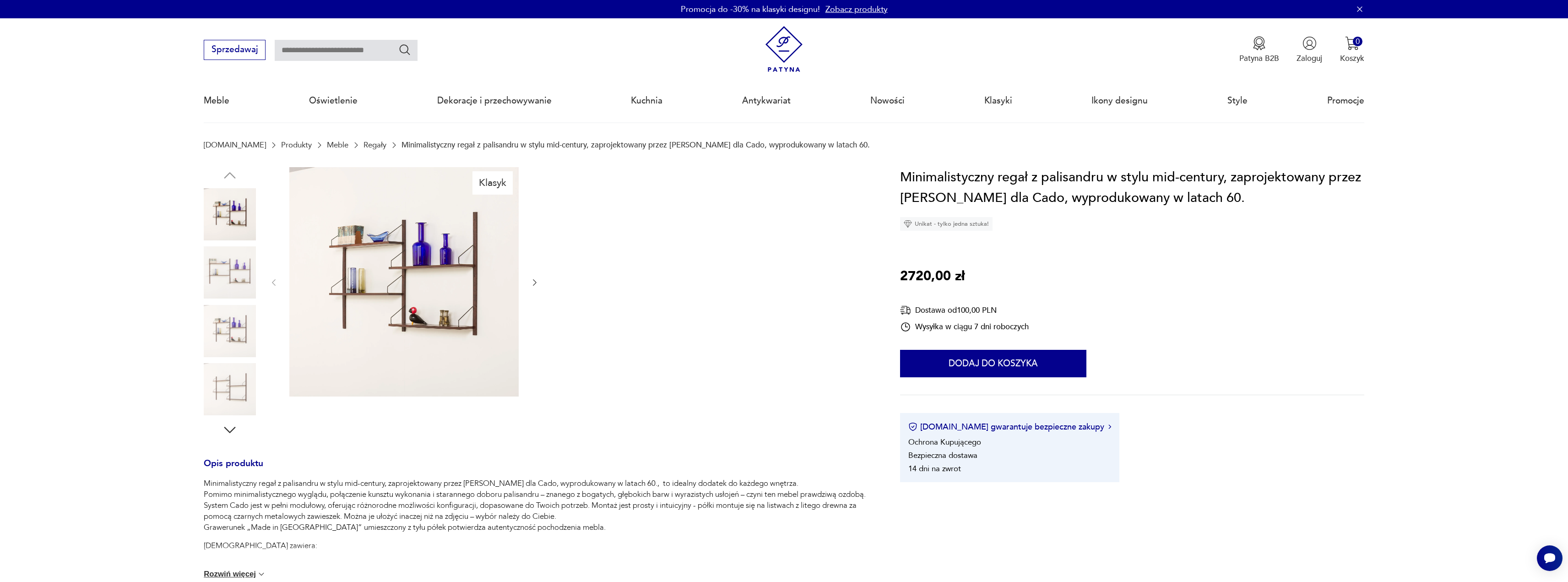
click at [534, 290] on div at bounding box center [404, 282] width 270 height 231
click at [534, 282] on icon "button" at bounding box center [534, 282] width 9 height 9
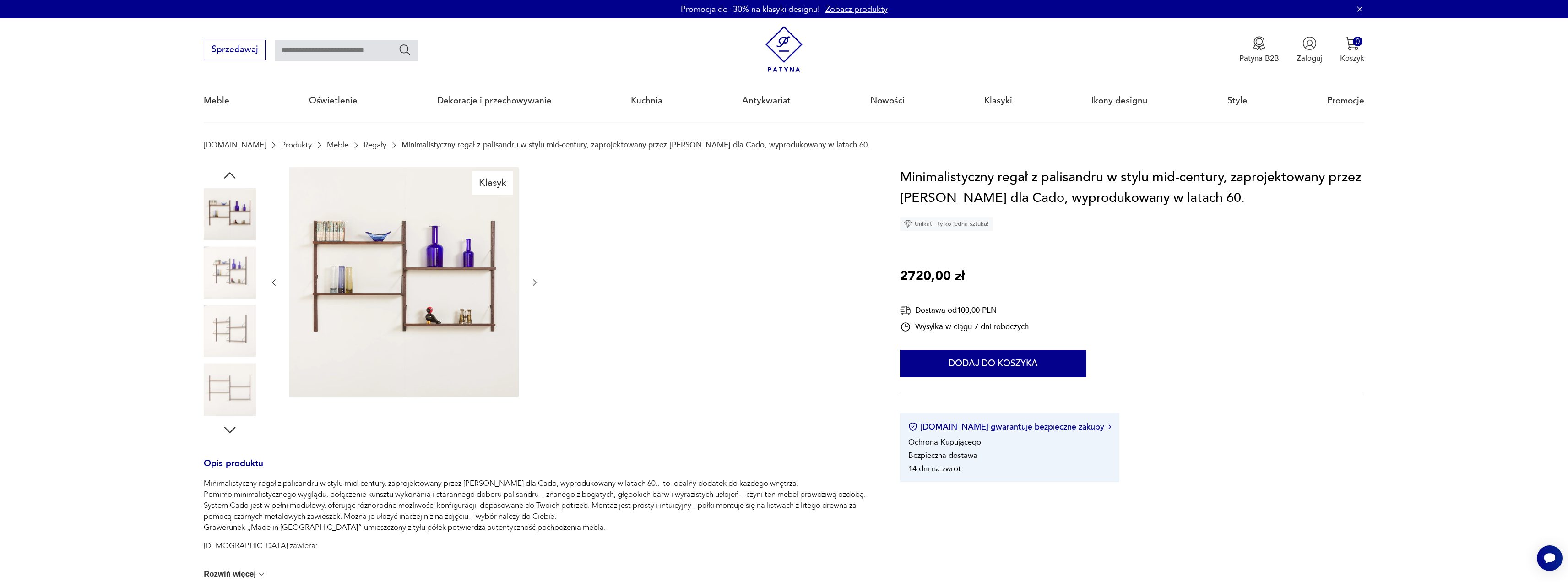
click at [534, 282] on icon "button" at bounding box center [534, 282] width 9 height 9
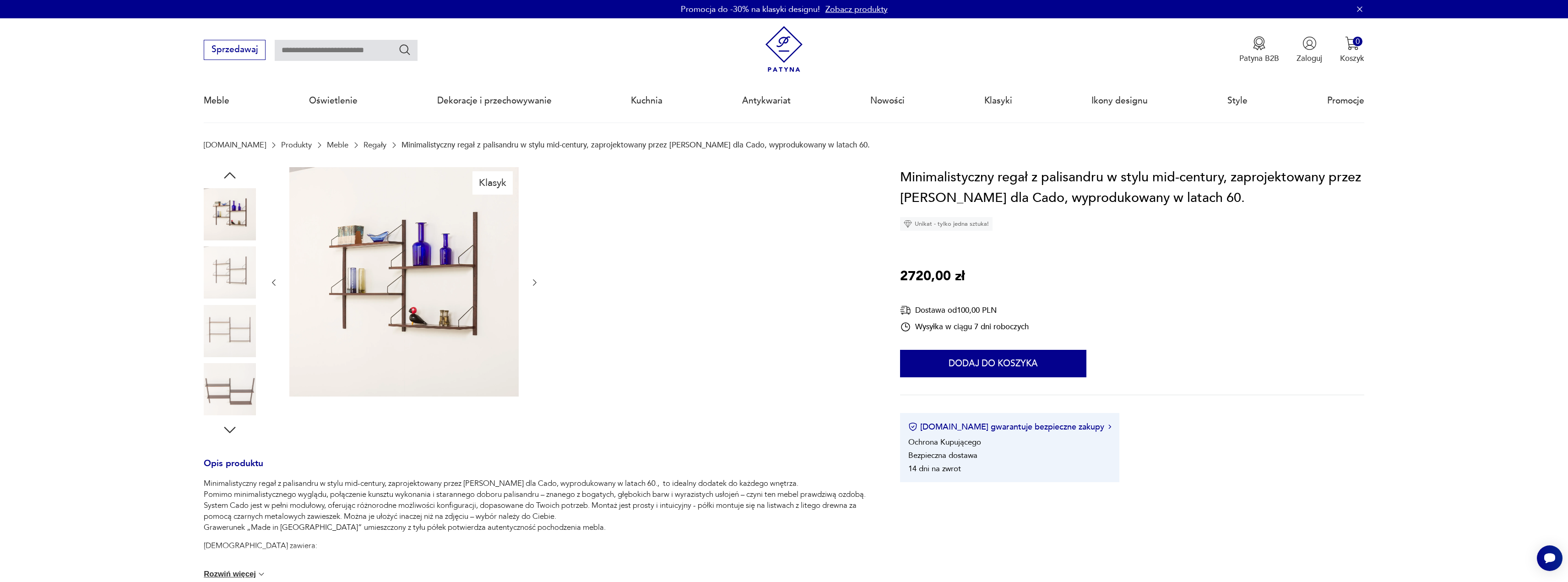
click at [534, 282] on icon "button" at bounding box center [534, 282] width 9 height 9
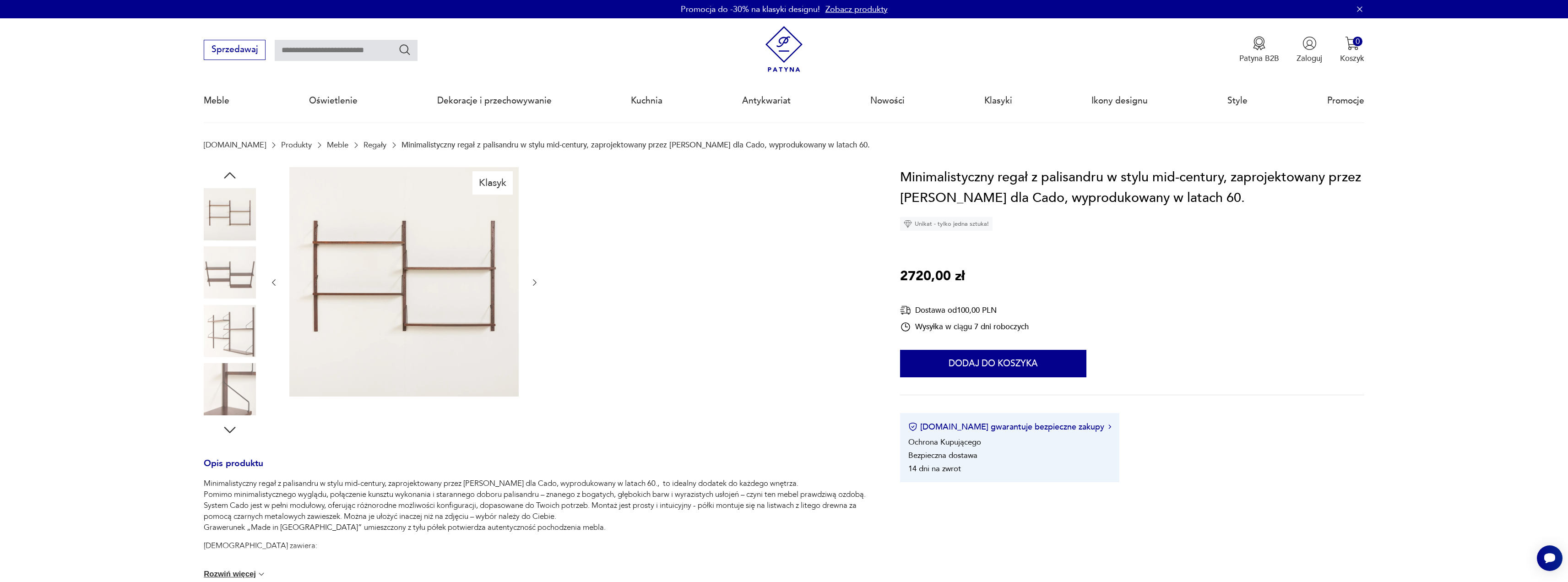
click at [534, 282] on icon "button" at bounding box center [534, 282] width 9 height 9
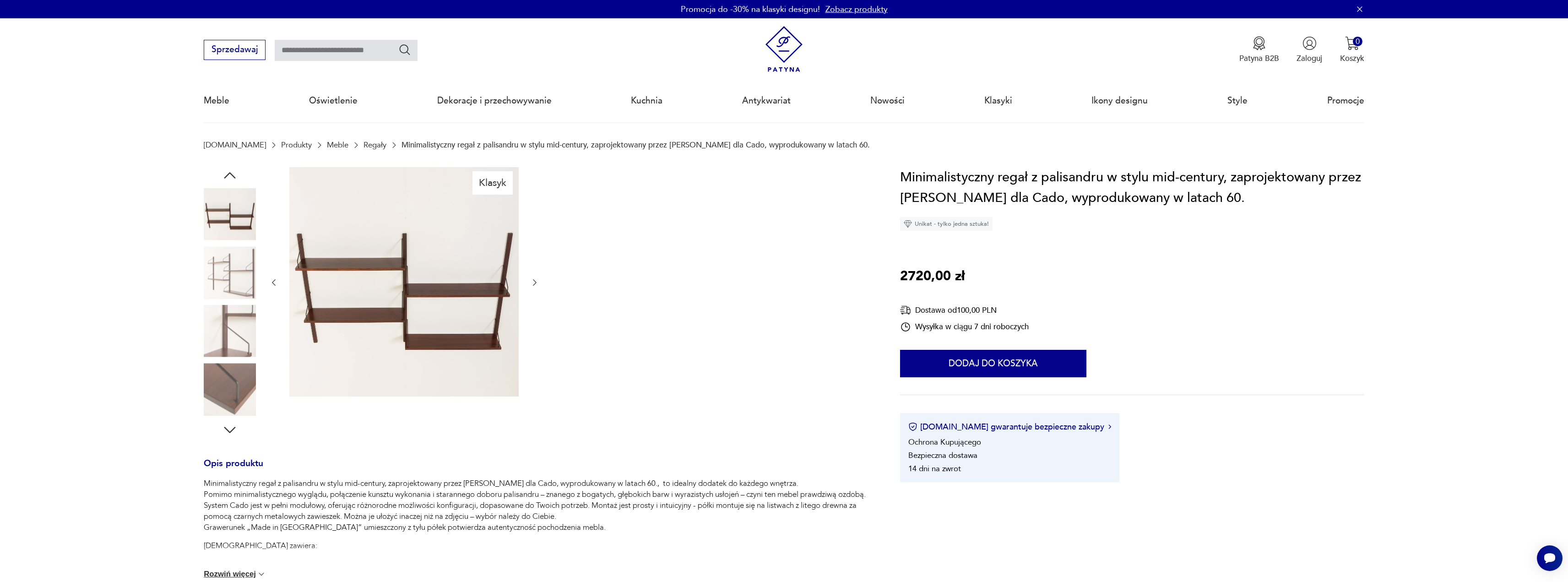
click at [403, 258] on img at bounding box center [404, 282] width 230 height 229
